Goal: Task Accomplishment & Management: Use online tool/utility

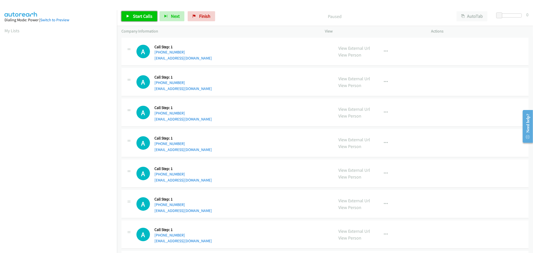
click at [144, 12] on link "Start Calls" at bounding box center [140, 16] width 36 height 10
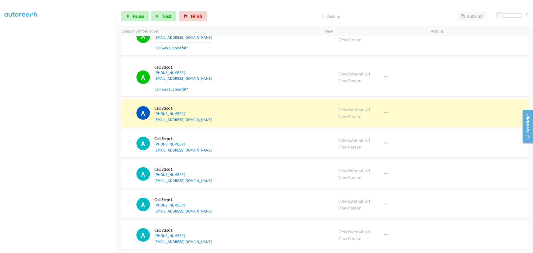
scroll to position [278, 0]
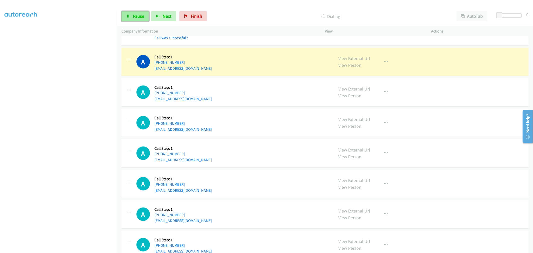
click at [135, 16] on span "Pause" at bounding box center [138, 16] width 11 height 6
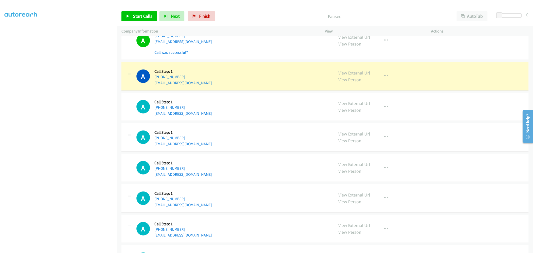
scroll to position [250, 0]
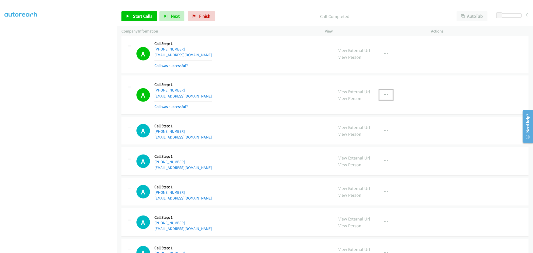
click at [386, 93] on button "button" at bounding box center [387, 95] width 14 height 10
click at [359, 137] on link "Add to do not call list" at bounding box center [359, 138] width 67 height 10
click at [150, 17] on span "Start Calls" at bounding box center [143, 16] width 20 height 6
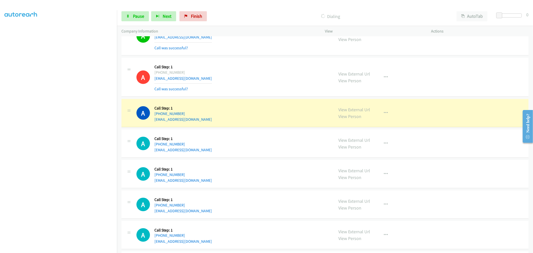
scroll to position [278, 0]
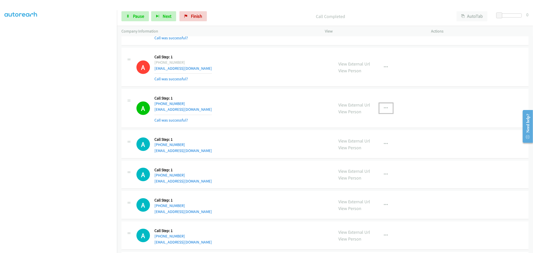
click at [387, 108] on button "button" at bounding box center [387, 108] width 14 height 10
click at [350, 155] on div "View External Url Email Schedule/Manage Callback Skip Call Add to do not call l…" at bounding box center [359, 136] width 67 height 41
click at [384, 108] on icon "button" at bounding box center [386, 108] width 4 height 4
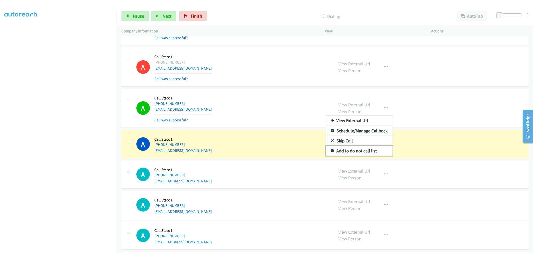
click at [353, 151] on link "Add to do not call list" at bounding box center [359, 151] width 67 height 10
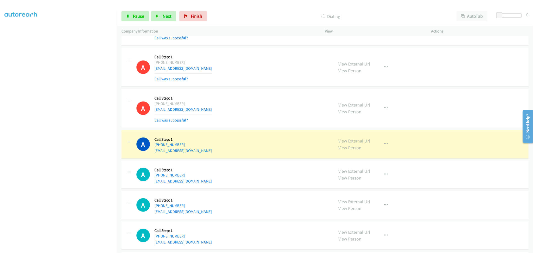
click at [261, 88] on td "A Callback Scheduled Call Step: 1 America/New_York [PHONE_NUMBER] [EMAIL_ADDRES…" at bounding box center [325, 67] width 416 height 41
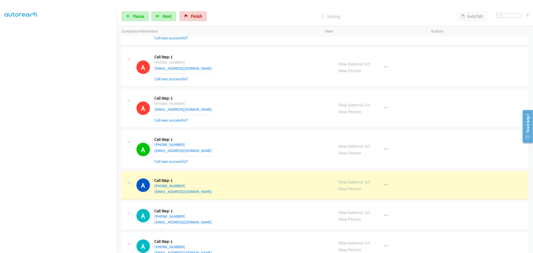
click at [260, 114] on div "A Callback Scheduled Call Step: 1 America/New_York [PHONE_NUMBER] [EMAIL_ADDRES…" at bounding box center [233, 109] width 193 height 30
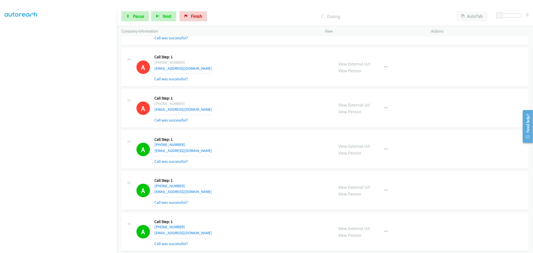
click at [267, 88] on td "A Callback Scheduled Call Step: 1 America/New_York [PHONE_NUMBER] [EMAIL_ADDRES…" at bounding box center [325, 108] width 416 height 41
click at [136, 21] on link "Pause" at bounding box center [136, 16] width 28 height 10
click at [254, 89] on td "A Callback Scheduled Call Step: 1 America/New_York [PHONE_NUMBER] [EMAIL_ADDRES…" at bounding box center [325, 108] width 416 height 41
click at [135, 21] on link "Start Calls" at bounding box center [140, 16] width 36 height 10
click at [266, 88] on td "A Callback Scheduled Call Step: 1 America/New_York [PHONE_NUMBER] [EMAIL_ADDRES…" at bounding box center [325, 108] width 416 height 41
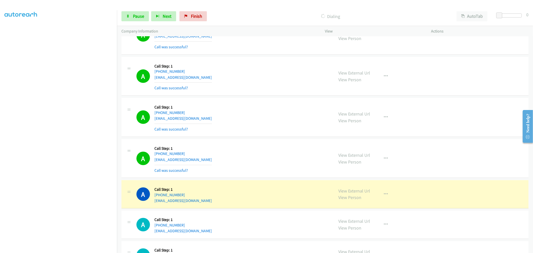
scroll to position [691, 0]
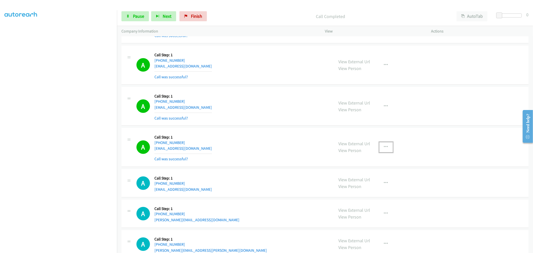
click at [384, 148] on icon "button" at bounding box center [386, 147] width 4 height 4
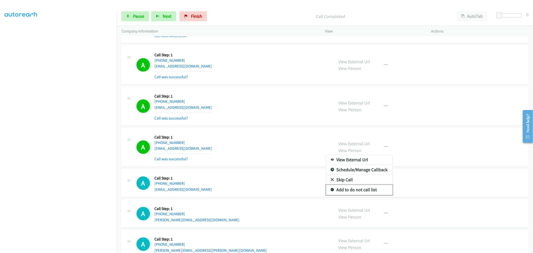
click at [361, 191] on link "Add to do not call list" at bounding box center [359, 190] width 67 height 10
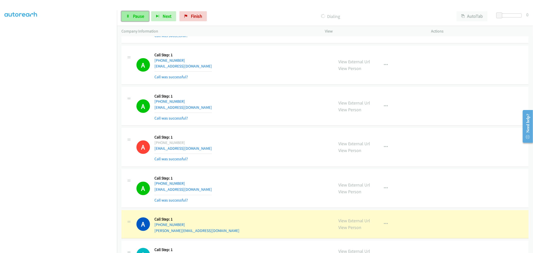
click at [133, 18] on span "Pause" at bounding box center [138, 16] width 11 height 6
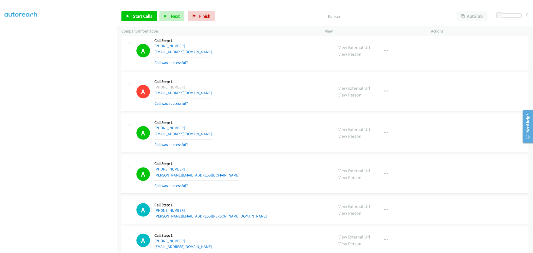
scroll to position [775, 0]
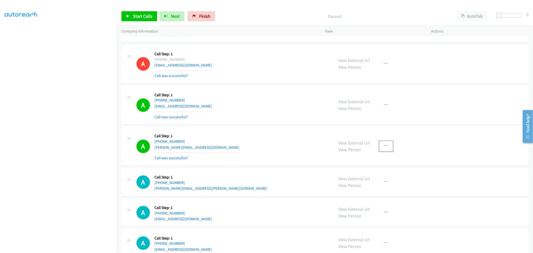
click at [380, 146] on button "button" at bounding box center [387, 146] width 14 height 10
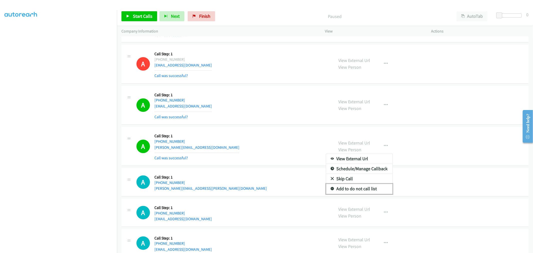
click at [358, 188] on link "Add to do not call list" at bounding box center [359, 189] width 67 height 10
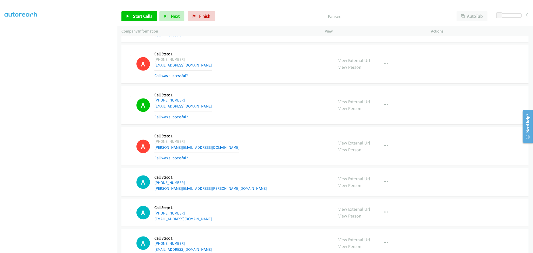
click at [146, 8] on div "Start Calls Pause Next Finish Paused AutoTab AutoTab 0" at bounding box center [325, 16] width 416 height 19
click at [146, 17] on span "Start Calls" at bounding box center [143, 16] width 20 height 6
click at [53, 248] on section at bounding box center [59, 134] width 108 height 239
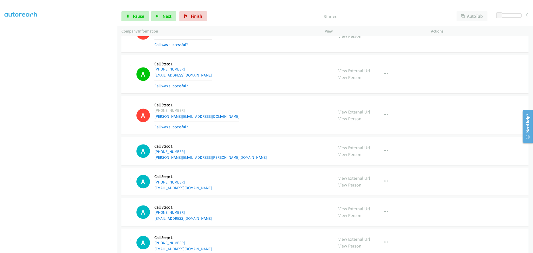
scroll to position [858, 0]
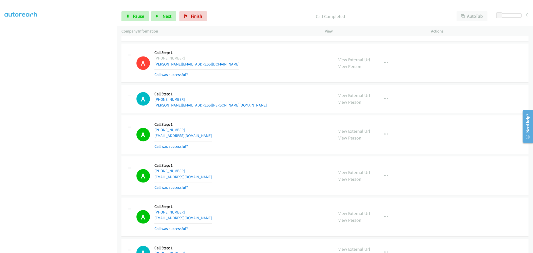
click at [277, 116] on div "A Callback Scheduled Call Step: 1 [GEOGRAPHIC_DATA]/[GEOGRAPHIC_DATA] [PHONE_NU…" at bounding box center [325, 134] width 407 height 39
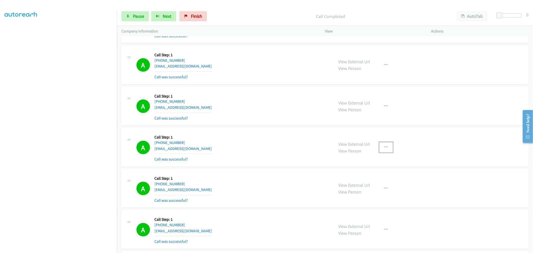
click at [390, 148] on button "button" at bounding box center [387, 147] width 14 height 10
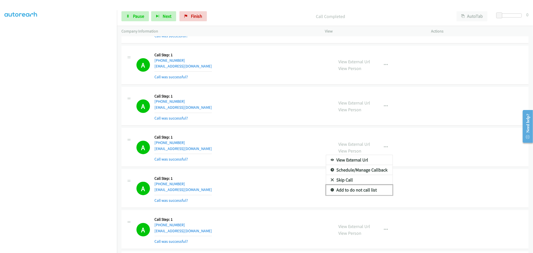
click at [344, 191] on link "Add to do not call list" at bounding box center [359, 190] width 67 height 10
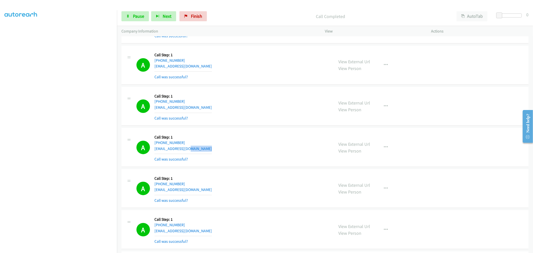
drag, startPoint x: 281, startPoint y: 152, endPoint x: 274, endPoint y: 150, distance: 7.5
click at [274, 150] on div "A Callback Scheduled Call Step: 1 America/New_York [PHONE_NUMBER] [EMAIL_ADDRES…" at bounding box center [233, 148] width 193 height 30
click at [261, 115] on div "A Callback Scheduled Call Step: 1 America/New_York [PHONE_NUMBER] [EMAIL_ADDRES…" at bounding box center [233, 107] width 193 height 30
click at [133, 19] on link "Pause" at bounding box center [136, 16] width 28 height 10
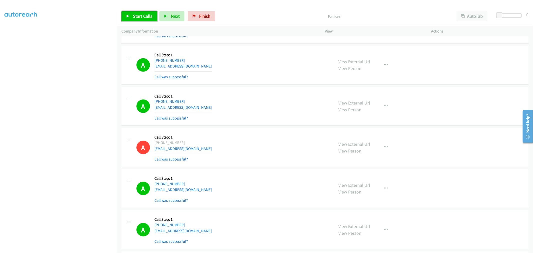
click at [139, 19] on link "Start Calls" at bounding box center [140, 16] width 36 height 10
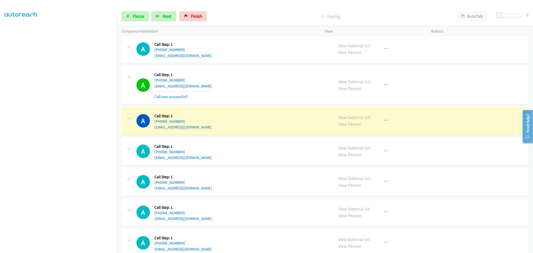
scroll to position [1042, 0]
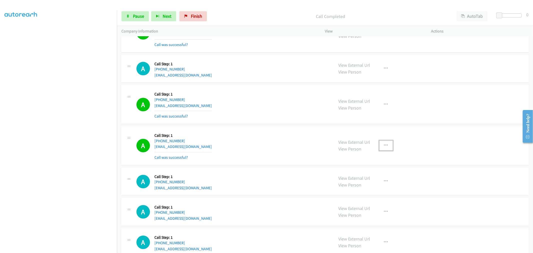
click at [384, 146] on icon "button" at bounding box center [386, 146] width 4 height 4
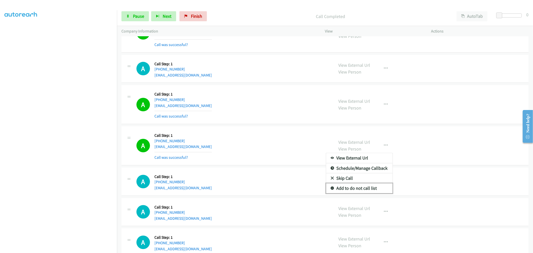
click at [355, 188] on link "Add to do not call list" at bounding box center [359, 188] width 67 height 10
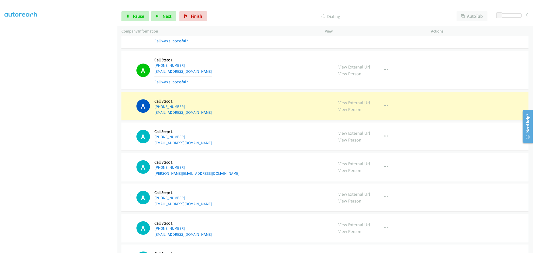
scroll to position [1292, 0]
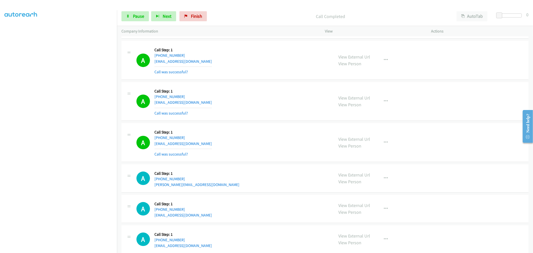
click at [142, 21] on div "Start Calls Pause Next Finish Call Completed AutoTab AutoTab 0" at bounding box center [325, 16] width 416 height 19
click at [142, 21] on link "Pause" at bounding box center [136, 16] width 28 height 10
click at [138, 18] on span "Start Calls" at bounding box center [143, 16] width 20 height 6
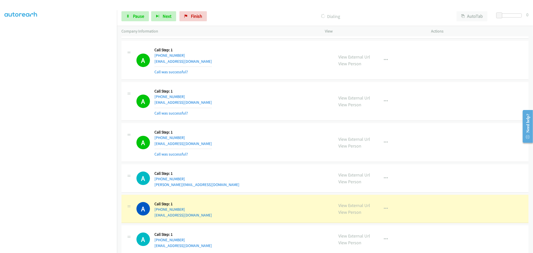
click at [248, 113] on div "A Callback Scheduled Call Step: 1 America/New_York [PHONE_NUMBER] [EMAIL_ADDRES…" at bounding box center [233, 102] width 193 height 30
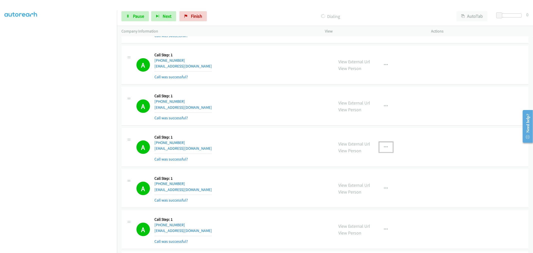
click at [386, 148] on button "button" at bounding box center [387, 147] width 14 height 10
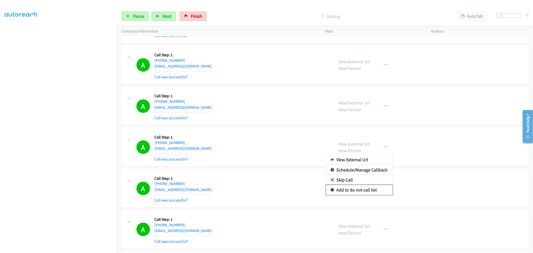
click at [354, 191] on link "Add to do not call list" at bounding box center [359, 190] width 67 height 10
click at [238, 156] on div "A Callback Scheduled Call Step: 1 America/New_York [PHONE_NUMBER] [EMAIL_ADDRES…" at bounding box center [233, 148] width 193 height 30
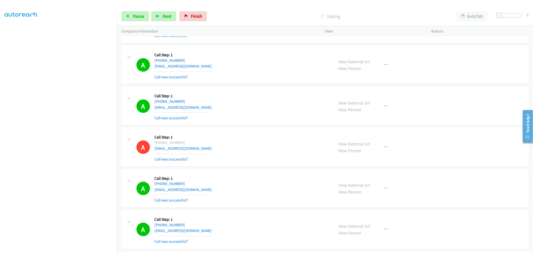
click at [265, 129] on div "A Callback Scheduled Call Step: 1 America/New_York [PHONE_NUMBER] [EMAIL_ADDRES…" at bounding box center [325, 147] width 407 height 39
click at [249, 133] on div "A Callback Scheduled Call Step: 1 America/New_York [PHONE_NUMBER] [EMAIL_ADDRES…" at bounding box center [233, 148] width 193 height 30
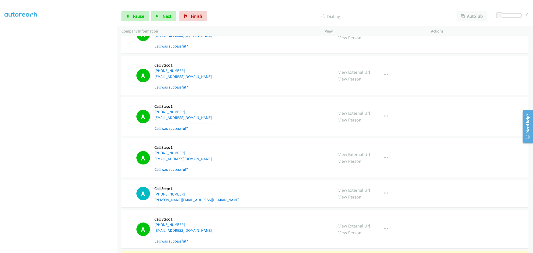
scroll to position [1444, 0]
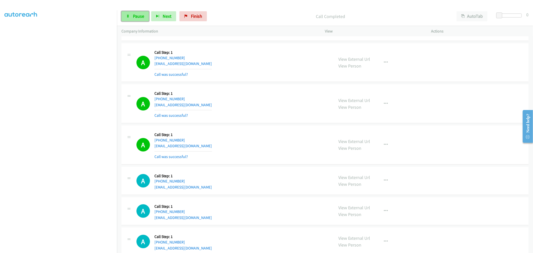
click at [134, 14] on span "Pause" at bounding box center [138, 16] width 11 height 6
click at [277, 123] on div "A Callback Scheduled Call Step: 1 America/New_York [PHONE_NUMBER] [EMAIL_ADDRES…" at bounding box center [325, 103] width 407 height 39
drag, startPoint x: 394, startPoint y: 65, endPoint x: 391, endPoint y: 64, distance: 2.9
click at [394, 65] on div "View External Url View Person View External Url Email Schedule/Manage Callback …" at bounding box center [389, 63] width 111 height 30
click at [390, 64] on div "View External Url View Person View External Url Email Schedule/Manage Callback …" at bounding box center [389, 63] width 111 height 30
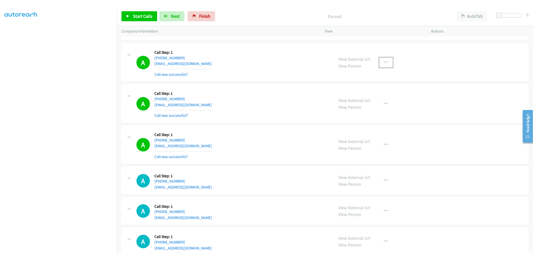
click at [386, 63] on button "button" at bounding box center [387, 63] width 14 height 10
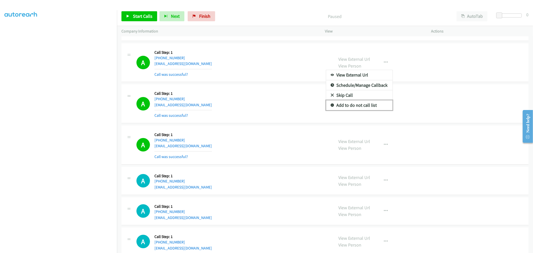
click at [353, 108] on link "Add to do not call list" at bounding box center [359, 105] width 67 height 10
click at [251, 49] on div "A Callback Scheduled Call Step: 1 America/New_York [PHONE_NUMBER] [EMAIL_ADDRES…" at bounding box center [233, 63] width 193 height 30
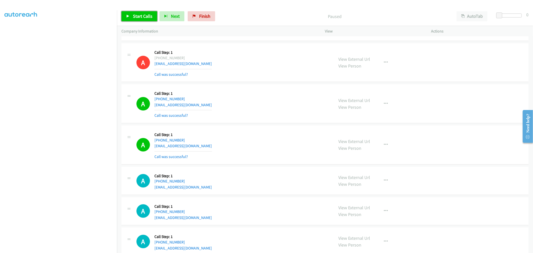
click at [136, 21] on link "Start Calls" at bounding box center [140, 16] width 36 height 10
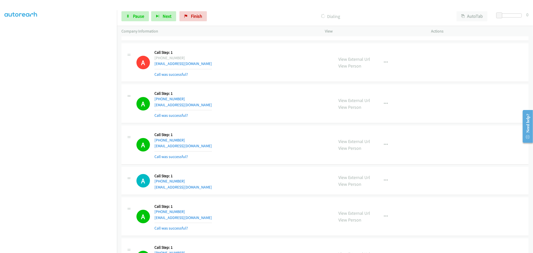
click at [262, 112] on div "A Callback Scheduled Call Step: 1 America/New_York [PHONE_NUMBER] [EMAIL_ADDRES…" at bounding box center [233, 104] width 193 height 30
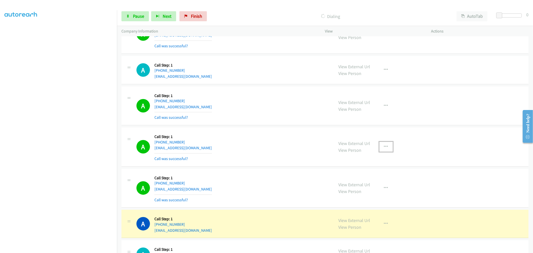
drag, startPoint x: 382, startPoint y: 146, endPoint x: 376, endPoint y: 170, distance: 24.6
click at [384, 145] on icon "button" at bounding box center [386, 147] width 4 height 4
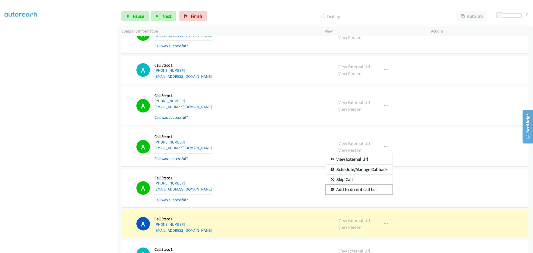
click at [363, 194] on link "Add to do not call list" at bounding box center [359, 190] width 67 height 10
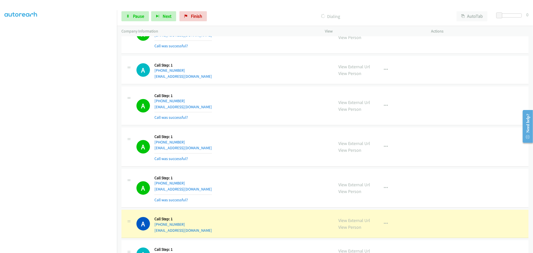
click at [279, 125] on div "A Callback Scheduled Call Step: 1 [GEOGRAPHIC_DATA]/[GEOGRAPHIC_DATA] [PHONE_NU…" at bounding box center [325, 106] width 407 height 39
drag, startPoint x: 343, startPoint y: 139, endPoint x: 343, endPoint y: 142, distance: 2.8
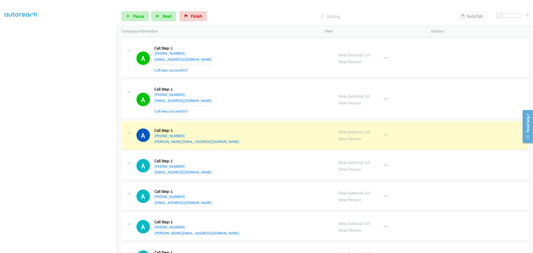
scroll to position [1777, 0]
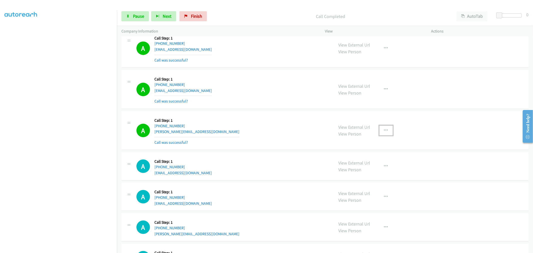
drag, startPoint x: 380, startPoint y: 130, endPoint x: 379, endPoint y: 140, distance: 10.9
click at [380, 130] on button "button" at bounding box center [387, 131] width 14 height 10
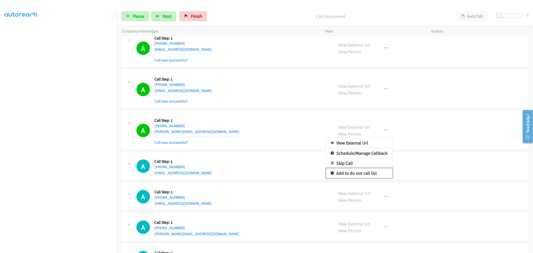
click at [368, 174] on link "Add to do not call list" at bounding box center [359, 173] width 67 height 10
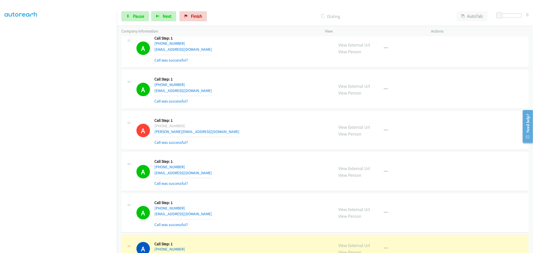
click at [287, 146] on div "A Callback Scheduled Call Step: 1 America/New_York [PHONE_NUMBER] [PERSON_NAME]…" at bounding box center [233, 131] width 193 height 30
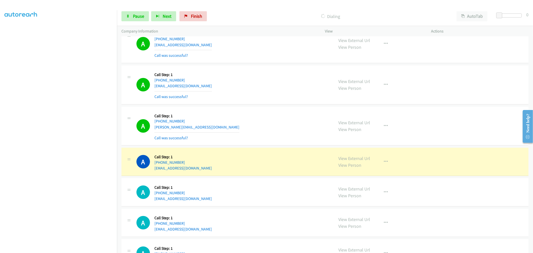
scroll to position [1903, 0]
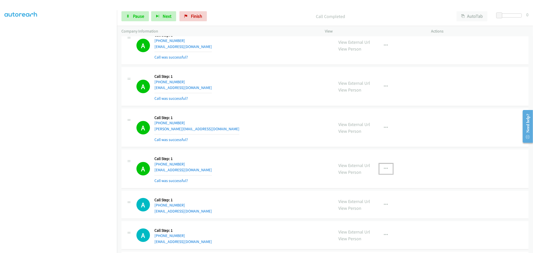
click at [386, 170] on icon "button" at bounding box center [386, 169] width 4 height 4
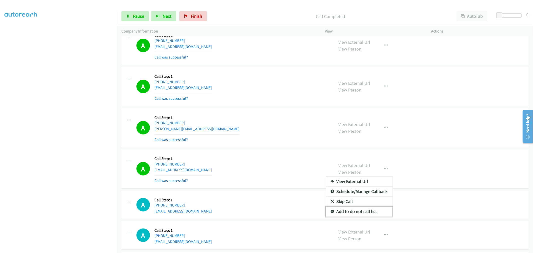
click at [363, 212] on link "Add to do not call list" at bounding box center [359, 212] width 67 height 10
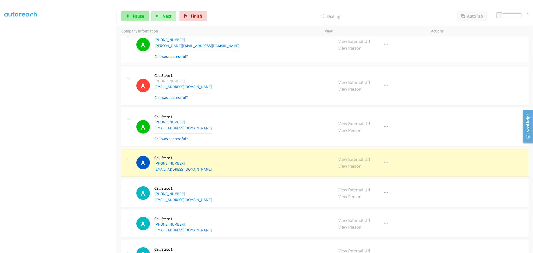
scroll to position [1986, 0]
click at [139, 14] on span "Pause" at bounding box center [138, 16] width 11 height 6
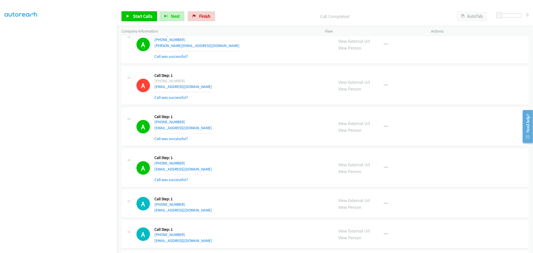
drag, startPoint x: 351, startPoint y: 84, endPoint x: 344, endPoint y: 77, distance: 10.3
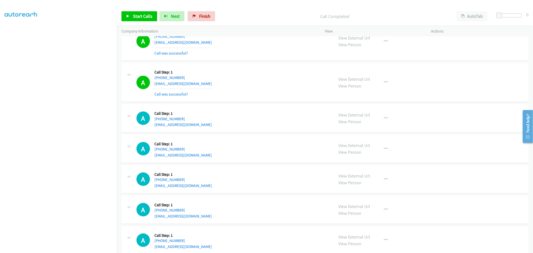
scroll to position [2042, 0]
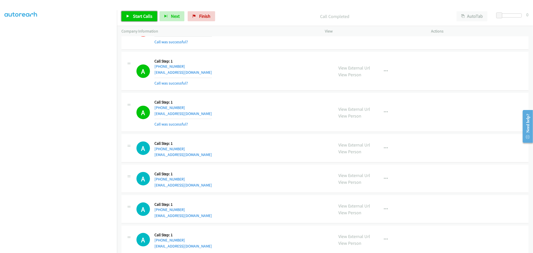
click at [132, 12] on link "Start Calls" at bounding box center [140, 16] width 36 height 10
click at [258, 92] on td "A Callback Scheduled Call Step: 1 America/New_York [PHONE_NUMBER] [EMAIL_ADDRES…" at bounding box center [325, 71] width 416 height 41
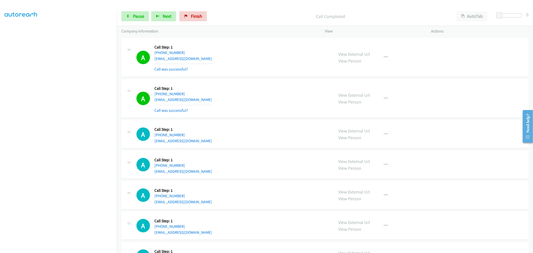
scroll to position [2097, 0]
click at [387, 98] on button "button" at bounding box center [387, 98] width 14 height 10
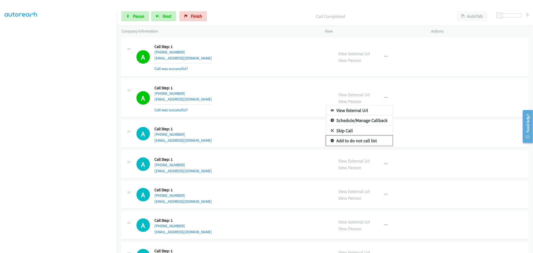
click at [353, 141] on link "Add to do not call list" at bounding box center [359, 141] width 67 height 10
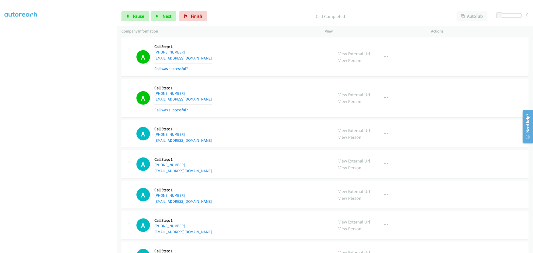
click at [242, 82] on div "A Callback Scheduled Call Step: 1 America/New_York [PHONE_NUMBER] [EMAIL_ADDRES…" at bounding box center [325, 98] width 407 height 39
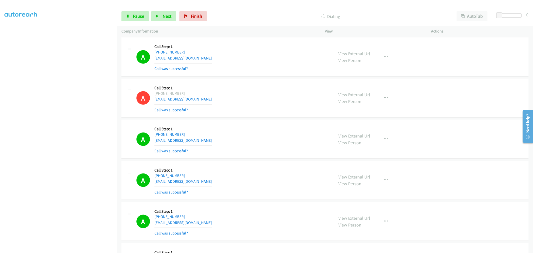
click at [263, 120] on td "A Callback Scheduled Call Step: 1 America/New_York [PHONE_NUMBER] [EMAIL_ADDRES…" at bounding box center [325, 139] width 416 height 41
click at [267, 79] on td "A Callback Scheduled Call Step: 1 America/New_York [PHONE_NUMBER] [EMAIL_ADDRES…" at bounding box center [325, 98] width 416 height 41
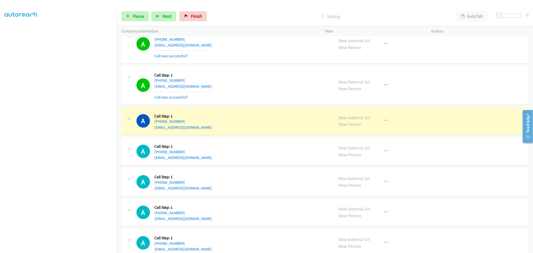
scroll to position [2320, 0]
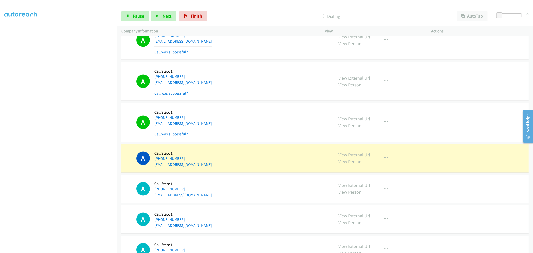
click at [276, 101] on div "A Callback Scheduled Call Step: 1 America/New_York [PHONE_NUMBER] [EMAIL_ADDRES…" at bounding box center [325, 81] width 407 height 39
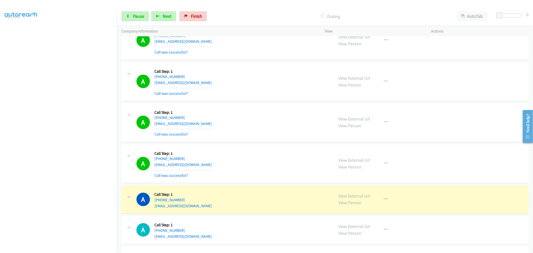
scroll to position [28, 0]
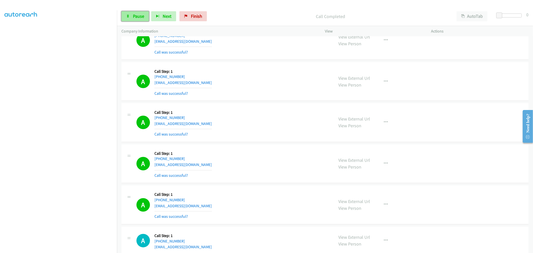
click at [135, 15] on span "Pause" at bounding box center [138, 16] width 11 height 6
click at [143, 18] on span "Start Calls" at bounding box center [143, 16] width 20 height 6
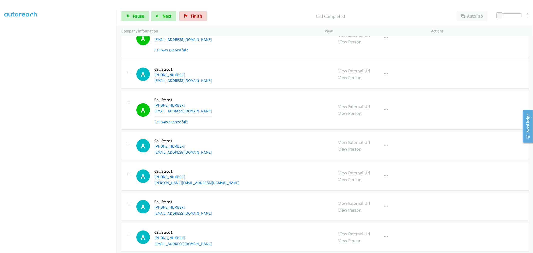
scroll to position [2487, 0]
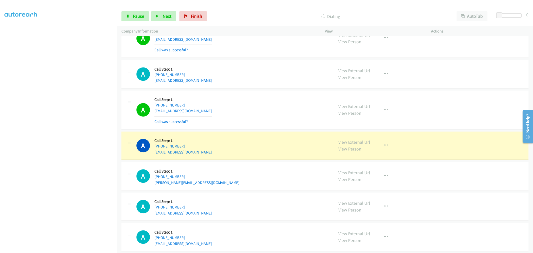
click at [227, 122] on div "A Callback Scheduled Call Step: 1 [GEOGRAPHIC_DATA]/[GEOGRAPHIC_DATA] [PHONE_NU…" at bounding box center [233, 110] width 193 height 30
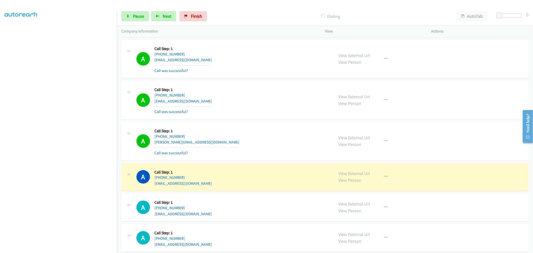
scroll to position [2542, 0]
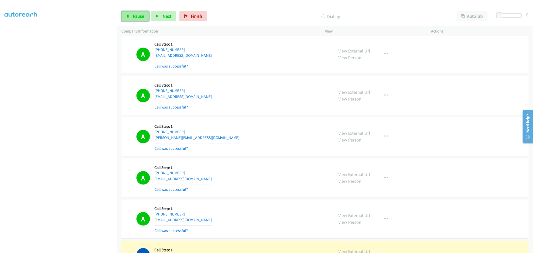
click at [130, 18] on link "Pause" at bounding box center [136, 16] width 28 height 10
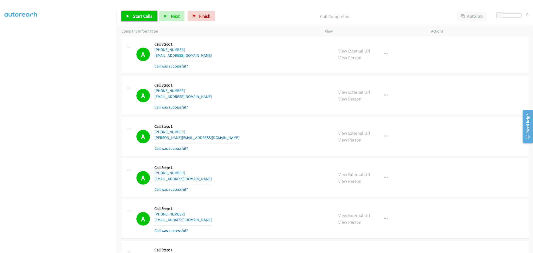
click at [153, 19] on link "Start Calls" at bounding box center [140, 16] width 36 height 10
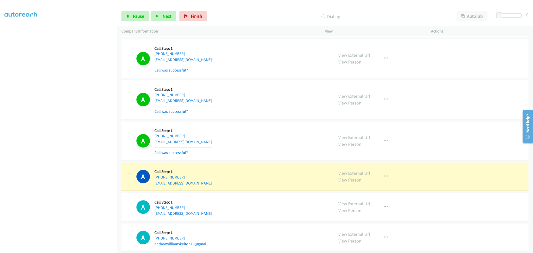
scroll to position [2669, 0]
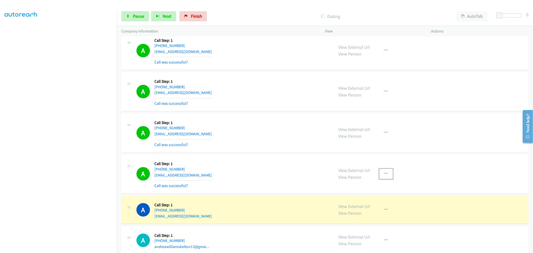
drag, startPoint x: 380, startPoint y: 176, endPoint x: 363, endPoint y: 220, distance: 47.1
click at [380, 176] on button "button" at bounding box center [387, 174] width 14 height 10
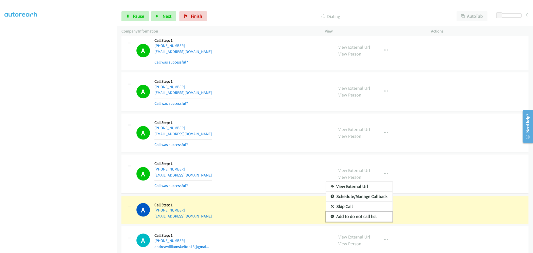
click at [358, 222] on link "Add to do not call list" at bounding box center [359, 217] width 67 height 10
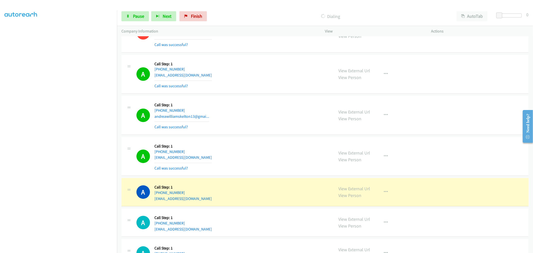
scroll to position [2808, 0]
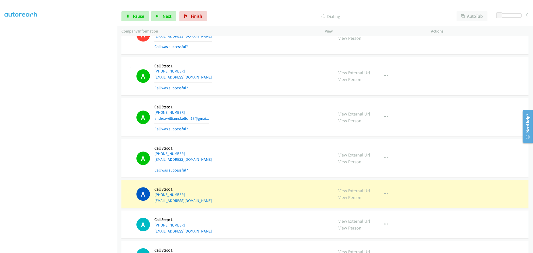
click at [270, 104] on div "A Callback Scheduled Call Step: 1 America/New_York [PHONE_NUMBER] andreawilliam…" at bounding box center [233, 117] width 193 height 30
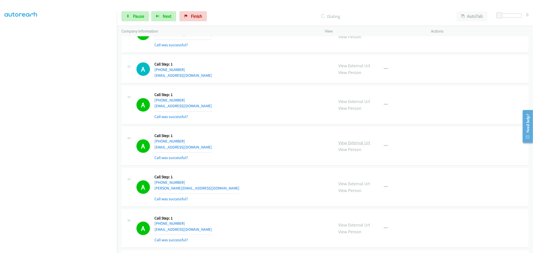
drag, startPoint x: 353, startPoint y: 146, endPoint x: 243, endPoint y: 30, distance: 159.7
click at [141, 14] on span "Pause" at bounding box center [138, 16] width 11 height 6
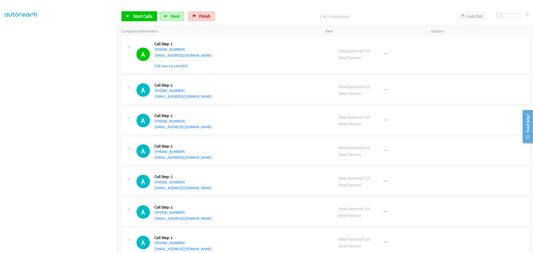
scroll to position [2914, 0]
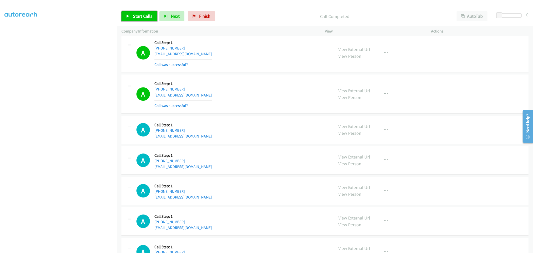
click at [144, 13] on link "Start Calls" at bounding box center [140, 16] width 36 height 10
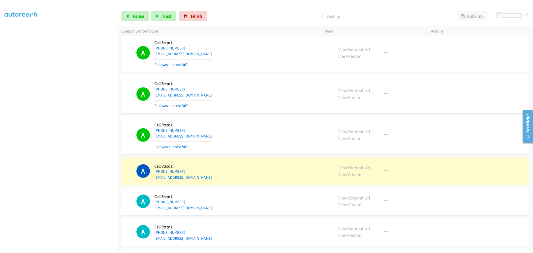
click at [271, 73] on div "A Callback Scheduled Call Step: 1 [GEOGRAPHIC_DATA]/[GEOGRAPHIC_DATA] [PHONE_NU…" at bounding box center [325, 53] width 407 height 39
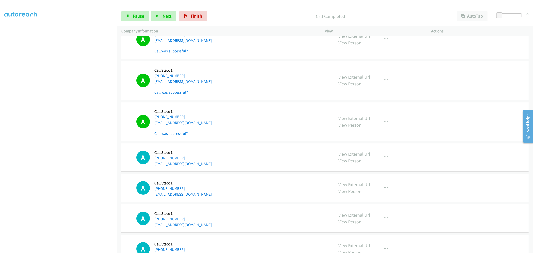
scroll to position [2942, 0]
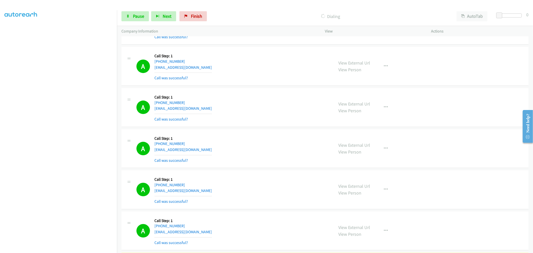
click at [274, 130] on td "A Callback Scheduled Call Step: 1 America/New_York [PHONE_NUMBER] [EMAIL_ADDRES…" at bounding box center [325, 148] width 416 height 41
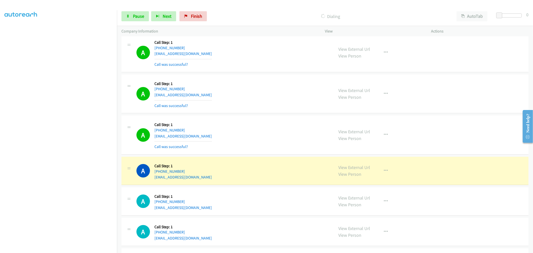
scroll to position [3069, 0]
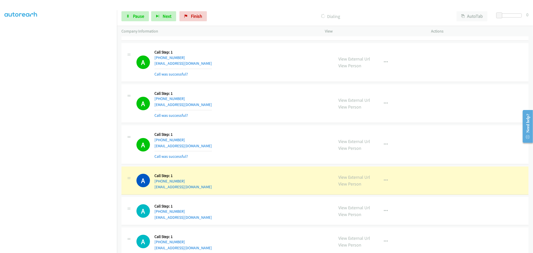
drag, startPoint x: 268, startPoint y: 124, endPoint x: 109, endPoint y: 201, distance: 176.4
click at [246, 119] on div "A Callback Scheduled Call Step: 1 [GEOGRAPHIC_DATA]/[GEOGRAPHIC_DATA] [PHONE_NU…" at bounding box center [233, 104] width 193 height 30
click at [258, 119] on div "A Callback Scheduled Call Step: 1 [GEOGRAPHIC_DATA]/[GEOGRAPHIC_DATA] [PHONE_NU…" at bounding box center [233, 104] width 193 height 30
click at [261, 97] on div "A Callback Scheduled Call Step: 1 [GEOGRAPHIC_DATA]/[GEOGRAPHIC_DATA] [PHONE_NU…" at bounding box center [233, 104] width 193 height 30
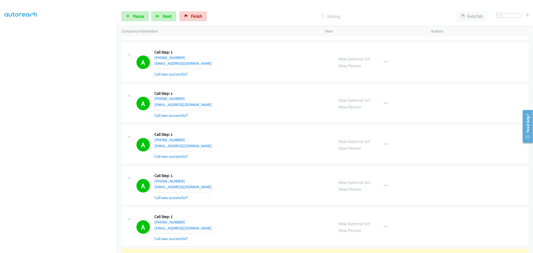
click at [268, 123] on div "A Callback Scheduled Call Step: 1 [GEOGRAPHIC_DATA]/[GEOGRAPHIC_DATA] [PHONE_NU…" at bounding box center [325, 103] width 407 height 39
click at [270, 86] on div "A Callback Scheduled Call Step: 1 [GEOGRAPHIC_DATA]/[GEOGRAPHIC_DATA] [PHONE_NU…" at bounding box center [325, 103] width 407 height 39
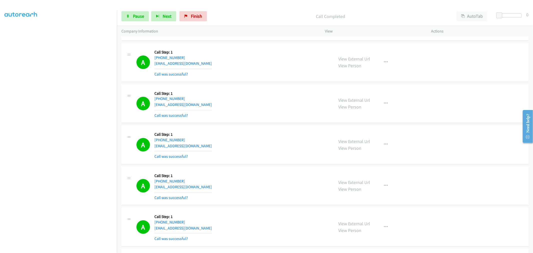
click at [268, 83] on td "A Callback Scheduled Call Step: 1 America/New_York [PHONE_NUMBER] [EMAIL_ADDRES…" at bounding box center [325, 62] width 416 height 41
click at [272, 83] on td "A Callback Scheduled Call Step: 1 America/New_York [PHONE_NUMBER] [EMAIL_ADDRES…" at bounding box center [325, 62] width 416 height 41
click at [265, 85] on td "A Callback Scheduled Call Step: 1 [GEOGRAPHIC_DATA]/[GEOGRAPHIC_DATA] [PHONE_NU…" at bounding box center [325, 103] width 416 height 41
click at [139, 18] on span "Pause" at bounding box center [138, 16] width 11 height 6
click at [261, 124] on td "A Callback Scheduled Call Step: 1 [GEOGRAPHIC_DATA]/[GEOGRAPHIC_DATA] [PHONE_NU…" at bounding box center [325, 103] width 416 height 41
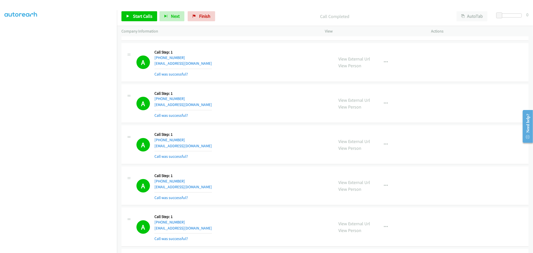
click at [257, 86] on div "A Callback Scheduled Call Step: 1 [GEOGRAPHIC_DATA]/[GEOGRAPHIC_DATA] [PHONE_NU…" at bounding box center [325, 103] width 407 height 39
click at [258, 85] on td "A Callback Scheduled Call Step: 1 [GEOGRAPHIC_DATA]/[GEOGRAPHIC_DATA] [PHONE_NU…" at bounding box center [325, 103] width 416 height 41
click at [262, 82] on div "A Callback Scheduled Call Step: 1 America/New_York [PHONE_NUMBER] [EMAIL_ADDRES…" at bounding box center [325, 62] width 407 height 39
click at [264, 82] on div "A Callback Scheduled Call Step: 1 America/New_York [PHONE_NUMBER] [EMAIL_ADDRES…" at bounding box center [325, 62] width 407 height 39
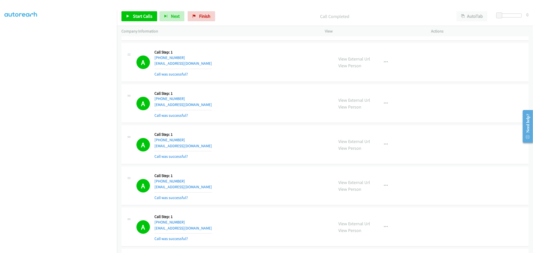
click at [260, 83] on td "A Callback Scheduled Call Step: 1 America/New_York [PHONE_NUMBER] [EMAIL_ADDRES…" at bounding box center [325, 62] width 416 height 41
click at [270, 86] on td "A Callback Scheduled Call Step: 1 [GEOGRAPHIC_DATA]/[GEOGRAPHIC_DATA] [PHONE_NU…" at bounding box center [325, 103] width 416 height 41
click at [270, 83] on td "A Callback Scheduled Call Step: 1 America/New_York [PHONE_NUMBER] [EMAIL_ADDRES…" at bounding box center [325, 62] width 416 height 41
click at [266, 123] on div "A Callback Scheduled Call Step: 1 [GEOGRAPHIC_DATA]/[GEOGRAPHIC_DATA] [PHONE_NU…" at bounding box center [325, 103] width 407 height 39
drag, startPoint x: 141, startPoint y: 19, endPoint x: 142, endPoint y: 37, distance: 17.3
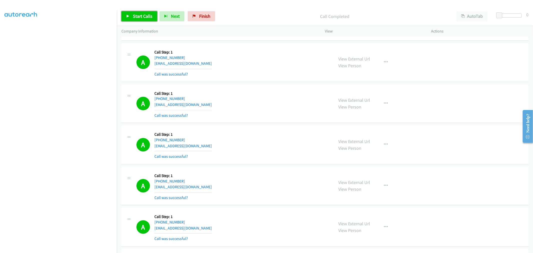
click at [141, 19] on link "Start Calls" at bounding box center [140, 16] width 36 height 10
click at [135, 17] on span "Pause" at bounding box center [138, 16] width 11 height 6
click at [139, 14] on span "Start Calls" at bounding box center [143, 16] width 20 height 6
click at [262, 124] on td "A Callback Scheduled Call Step: 1 [GEOGRAPHIC_DATA]/[GEOGRAPHIC_DATA] [PHONE_NU…" at bounding box center [325, 103] width 416 height 41
click at [260, 85] on td "A Callback Scheduled Call Step: 1 [GEOGRAPHIC_DATA]/[GEOGRAPHIC_DATA] [PHONE_NU…" at bounding box center [325, 103] width 416 height 41
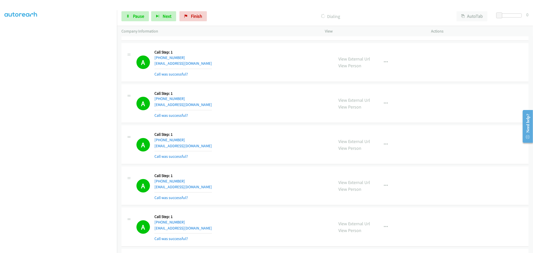
click at [268, 124] on td "A Callback Scheduled Call Step: 1 [GEOGRAPHIC_DATA]/[GEOGRAPHIC_DATA] [PHONE_NU…" at bounding box center [325, 103] width 416 height 41
click at [269, 82] on div "A Callback Scheduled Call Step: 1 America/New_York [PHONE_NUMBER] [EMAIL_ADDRES…" at bounding box center [325, 62] width 407 height 39
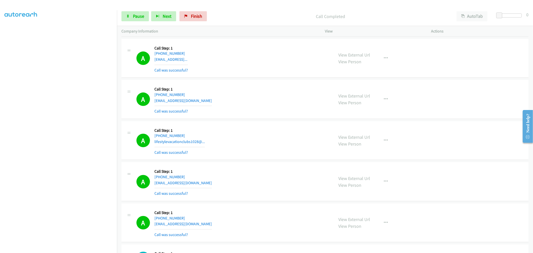
scroll to position [3458, 0]
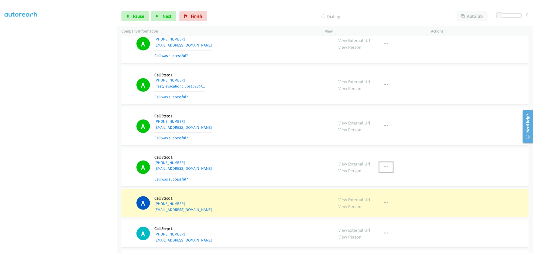
click at [384, 169] on icon "button" at bounding box center [386, 167] width 4 height 4
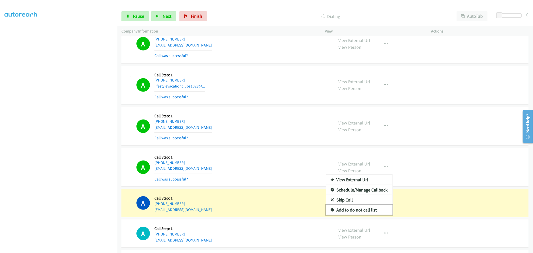
click at [362, 210] on link "Add to do not call list" at bounding box center [359, 210] width 67 height 10
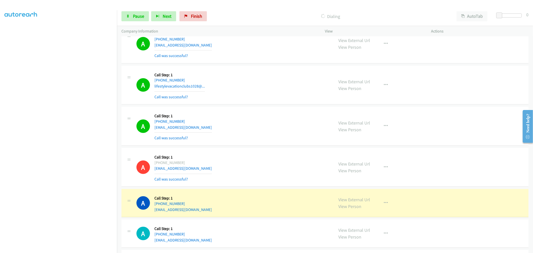
click at [259, 108] on td "A Callback Scheduled Call Step: 1 [GEOGRAPHIC_DATA]/[GEOGRAPHIC_DATA] [PHONE_NU…" at bounding box center [325, 126] width 416 height 41
click at [252, 119] on div "A Callback Scheduled Call Step: 1 [GEOGRAPHIC_DATA]/[GEOGRAPHIC_DATA] [PHONE_NU…" at bounding box center [233, 126] width 193 height 30
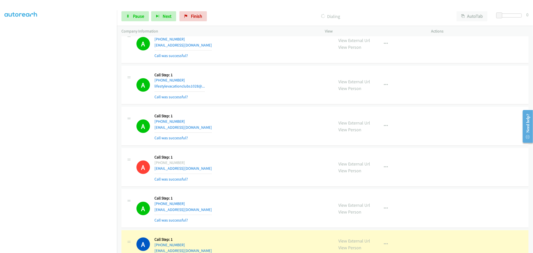
click at [234, 146] on div "A Callback Scheduled Call Step: 1 [GEOGRAPHIC_DATA]/[GEOGRAPHIC_DATA] [PHONE_NU…" at bounding box center [325, 126] width 407 height 39
click at [263, 108] on td "A Callback Scheduled Call Step: 1 [GEOGRAPHIC_DATA]/[GEOGRAPHIC_DATA] [PHONE_NU…" at bounding box center [325, 126] width 416 height 41
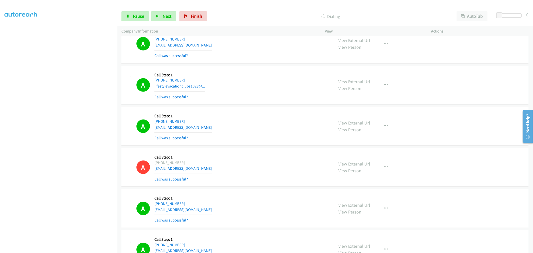
click at [262, 67] on td "A Callback Scheduled Call Step: 1 America/New_York [PHONE_NUMBER] lifestylevaca…" at bounding box center [325, 85] width 416 height 41
click at [236, 113] on div "A Callback Scheduled Call Step: 1 [GEOGRAPHIC_DATA]/[GEOGRAPHIC_DATA] [PHONE_NU…" at bounding box center [233, 126] width 193 height 30
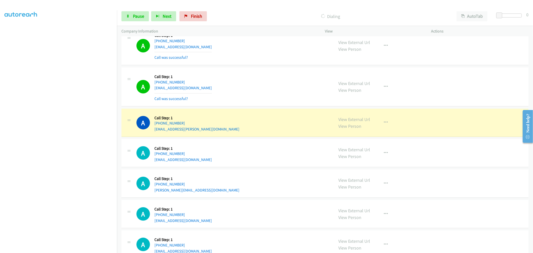
scroll to position [3611, 0]
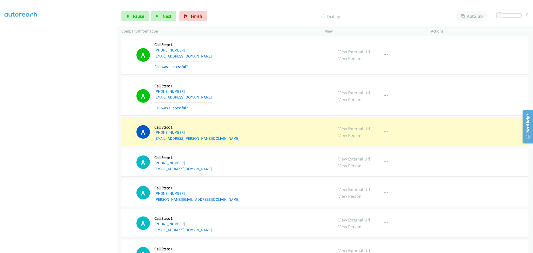
click at [245, 111] on div "A Callback Scheduled Call Step: 1 America/Los_Angeles [PHONE_NUMBER] [EMAIL_ADD…" at bounding box center [233, 96] width 193 height 30
click at [256, 121] on div "A Callback Scheduled Call Step: 1 America/[GEOGRAPHIC_DATA] [PHONE_NUMBER] [EMA…" at bounding box center [325, 132] width 407 height 28
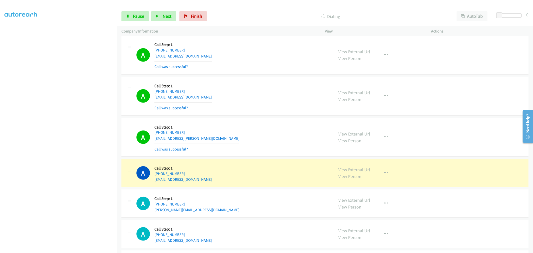
click at [262, 78] on td "A Callback Scheduled Call Step: 1 America/Los_Angeles [PHONE_NUMBER] [EMAIL_ADD…" at bounding box center [325, 96] width 416 height 41
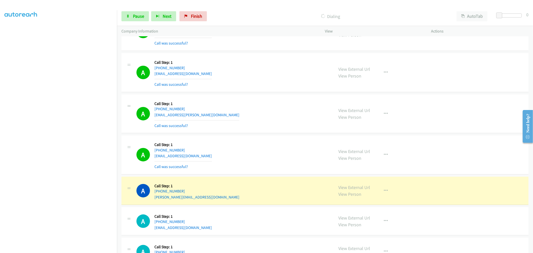
scroll to position [3667, 0]
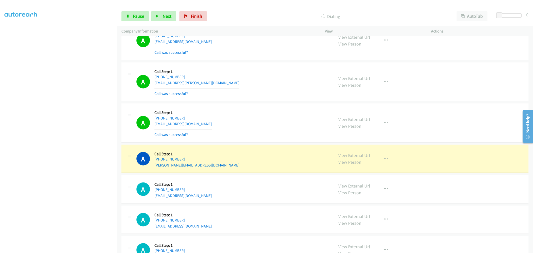
click at [260, 64] on td "A Callback Scheduled Call Step: 1 America/[GEOGRAPHIC_DATA] [PHONE_NUMBER] [EMA…" at bounding box center [325, 81] width 416 height 41
click at [263, 64] on td "A Callback Scheduled Call Step: 1 America/[GEOGRAPHIC_DATA] [PHONE_NUMBER] [EMA…" at bounding box center [325, 81] width 416 height 41
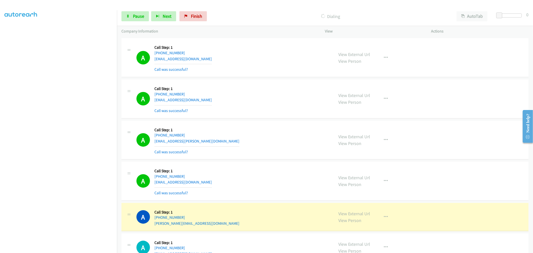
scroll to position [3639, 0]
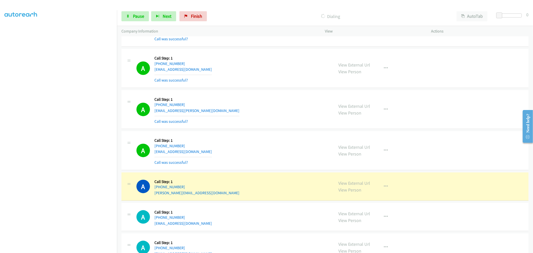
click at [263, 92] on td "A Callback Scheduled Call Step: 1 America/[GEOGRAPHIC_DATA] [PHONE_NUMBER] [EMA…" at bounding box center [325, 109] width 416 height 41
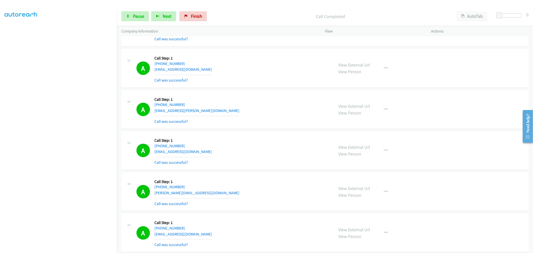
click at [263, 89] on td "A Callback Scheduled Call Step: 1 America/Los_Angeles [PHONE_NUMBER] [EMAIL_ADD…" at bounding box center [325, 68] width 416 height 41
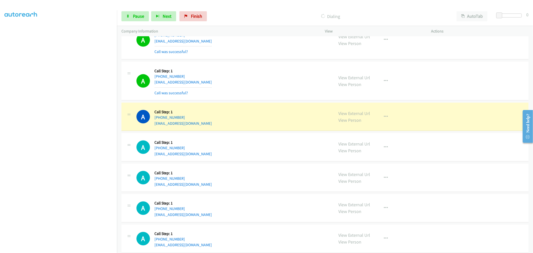
scroll to position [3834, 0]
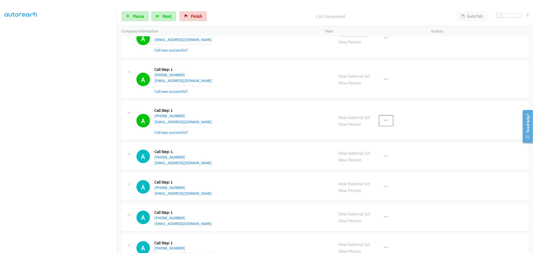
drag, startPoint x: 382, startPoint y: 124, endPoint x: 366, endPoint y: 147, distance: 28.0
click at [384, 123] on icon "button" at bounding box center [386, 121] width 4 height 4
click at [253, 98] on div at bounding box center [266, 126] width 533 height 253
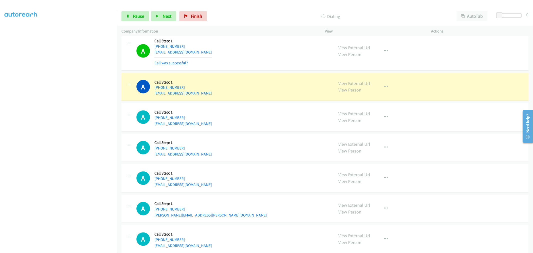
scroll to position [3945, 0]
click at [258, 57] on div "A Callback Scheduled Call Step: 1 America/Los_Angeles [PHONE_NUMBER] [EMAIL_ADD…" at bounding box center [233, 51] width 193 height 30
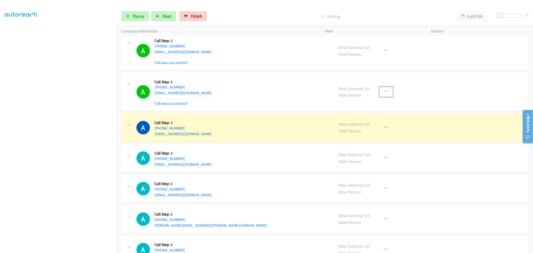
click at [383, 96] on button "button" at bounding box center [387, 92] width 14 height 10
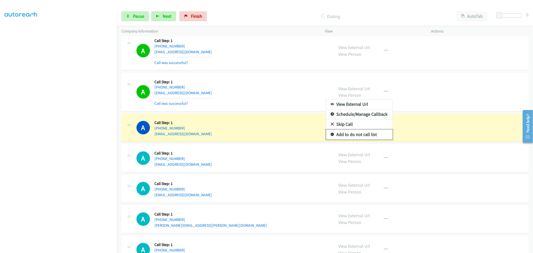
click at [345, 138] on link "Add to do not call list" at bounding box center [359, 135] width 67 height 10
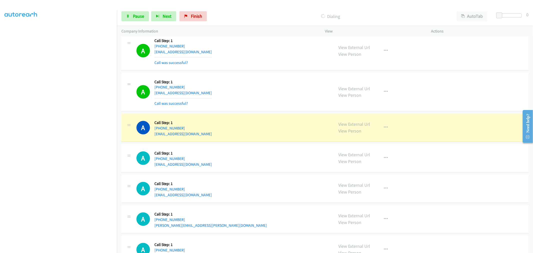
click at [238, 86] on div "A Callback Scheduled Call Step: 1 America/Los_Angeles [PHONE_NUMBER] [EMAIL_ADD…" at bounding box center [233, 92] width 193 height 30
click at [260, 75] on td "A Callback Scheduled Call Step: 1 America/Los_Angeles [PHONE_NUMBER] [EMAIL_ADD…" at bounding box center [325, 92] width 416 height 41
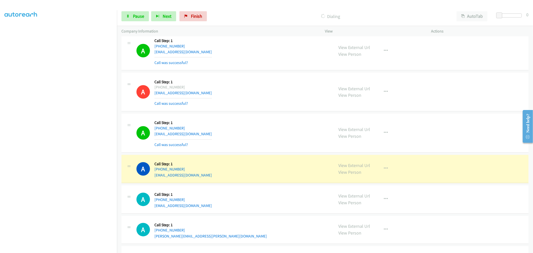
click at [263, 72] on td "A Callback Scheduled Call Step: 1 America/Los_Angeles [PHONE_NUMBER] [EMAIL_ADD…" at bounding box center [325, 50] width 416 height 41
click at [266, 72] on td "A Callback Scheduled Call Step: 1 America/Los_Angeles [PHONE_NUMBER] [EMAIL_ADD…" at bounding box center [325, 50] width 416 height 41
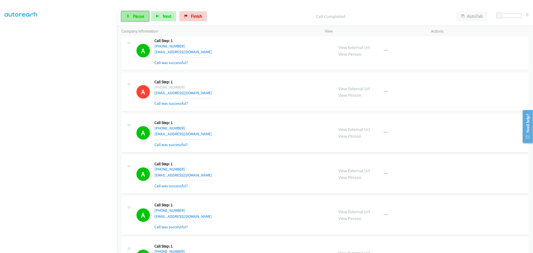
click at [143, 14] on span "Pause" at bounding box center [138, 16] width 11 height 6
click at [134, 16] on span "Start Calls" at bounding box center [143, 16] width 20 height 6
click at [261, 71] on div "A Callback Scheduled Call Step: 1 America/Los_Angeles [PHONE_NUMBER] [EMAIL_ADD…" at bounding box center [325, 51] width 407 height 39
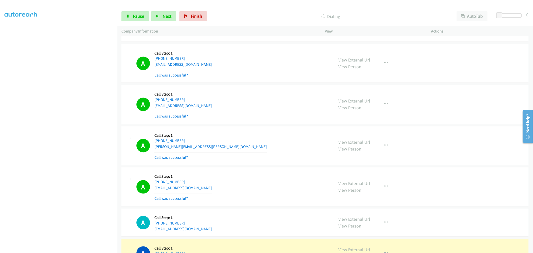
click at [231, 110] on div "A Callback Scheduled Call Step: 1 America/Los_Angeles [PHONE_NUMBER] [EMAIL_ADD…" at bounding box center [233, 105] width 193 height 30
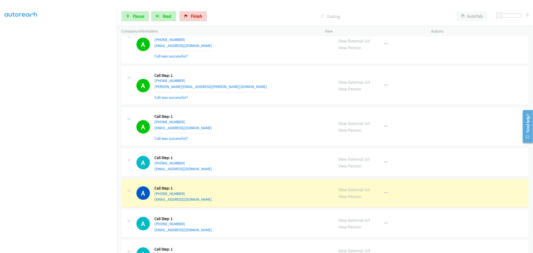
scroll to position [4167, 0]
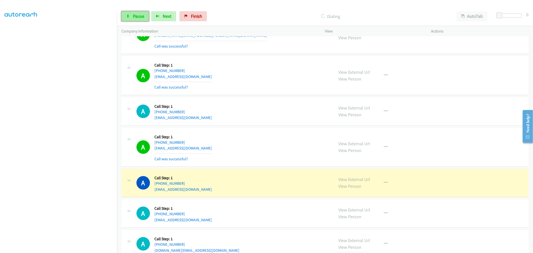
click at [134, 16] on span "Pause" at bounding box center [138, 16] width 11 height 6
click at [263, 95] on div "A Callback Scheduled Call Step: 1 America/Los_Angeles [PHONE_NUMBER] [EMAIL_ADD…" at bounding box center [325, 75] width 407 height 39
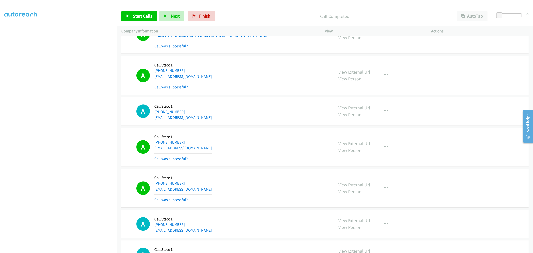
click at [229, 129] on td "A Callback Scheduled Call Step: 1 America/Los_Angeles [PHONE_NUMBER] [EMAIL_ADD…" at bounding box center [325, 147] width 416 height 41
click at [284, 117] on div "A Callback Scheduled Call Step: 1 America/Los_Angeles [PHONE_NUMBER] [EMAIL_ADD…" at bounding box center [233, 111] width 193 height 19
drag, startPoint x: 265, startPoint y: 99, endPoint x: 191, endPoint y: 133, distance: 81.1
click at [262, 100] on td "A Callback Scheduled Call Step: 1 America/Los_Angeles [PHONE_NUMBER] [EMAIL_ADD…" at bounding box center [325, 111] width 416 height 31
click at [267, 101] on div "A Callback Scheduled Call Step: 1 America/Los_Angeles [PHONE_NUMBER] [EMAIL_ADD…" at bounding box center [325, 111] width 407 height 28
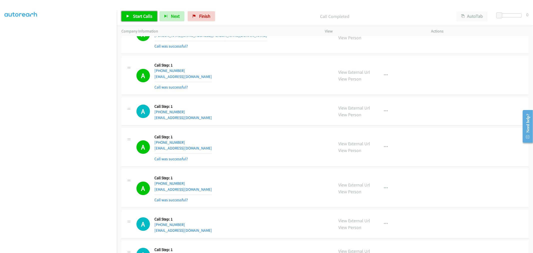
click at [133, 12] on link "Start Calls" at bounding box center [140, 16] width 36 height 10
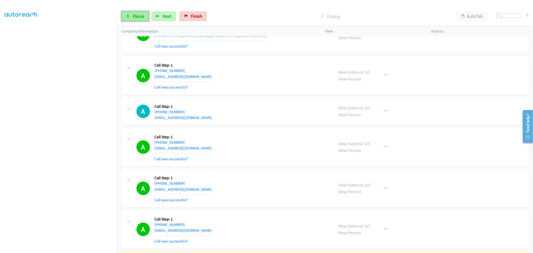
click at [129, 20] on link "Pause" at bounding box center [136, 16] width 28 height 10
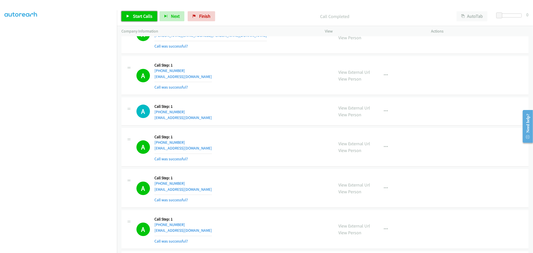
click at [146, 16] on span "Start Calls" at bounding box center [143, 16] width 20 height 6
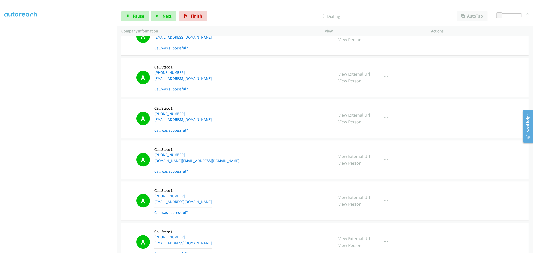
scroll to position [4362, 0]
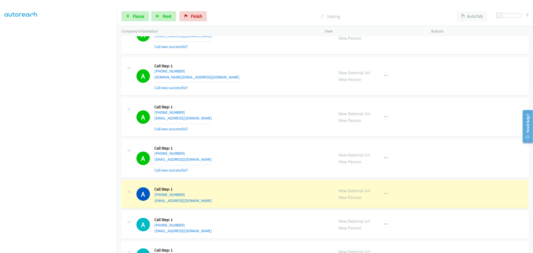
drag, startPoint x: 348, startPoint y: 193, endPoint x: 327, endPoint y: 153, distance: 45.4
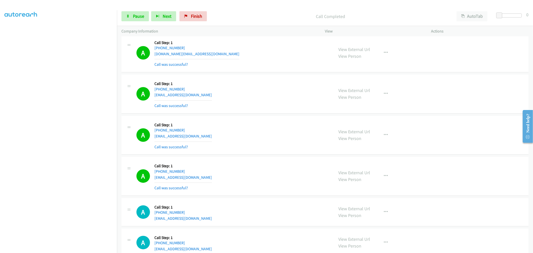
scroll to position [4417, 0]
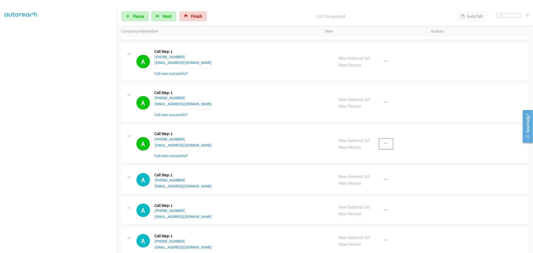
click at [382, 144] on button "button" at bounding box center [387, 144] width 14 height 10
click at [361, 188] on link "Add to do not call list" at bounding box center [359, 187] width 67 height 10
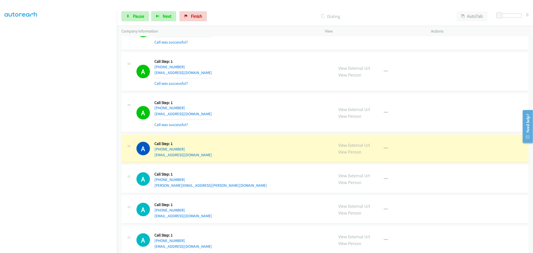
scroll to position [4750, 0]
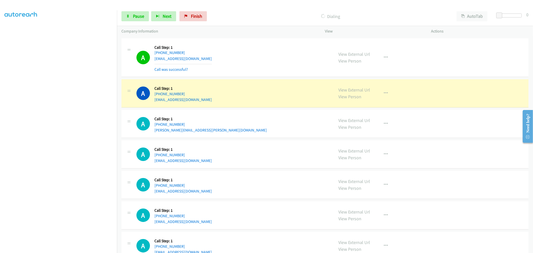
drag, startPoint x: 344, startPoint y: 93, endPoint x: 342, endPoint y: 93, distance: 2.8
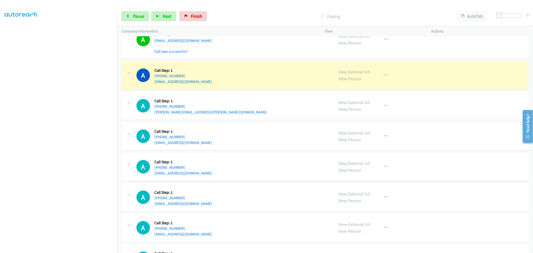
scroll to position [4778, 0]
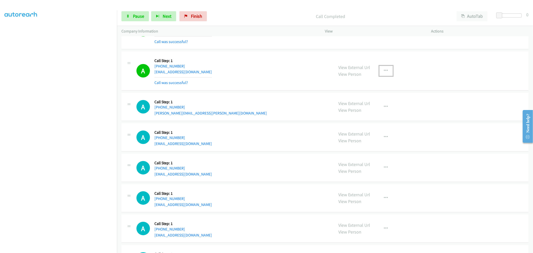
click at [384, 71] on button "button" at bounding box center [387, 71] width 14 height 10
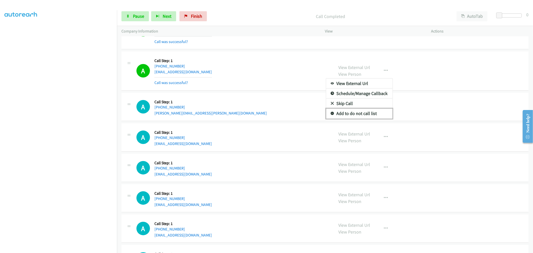
click at [361, 114] on link "Add to do not call list" at bounding box center [359, 114] width 67 height 10
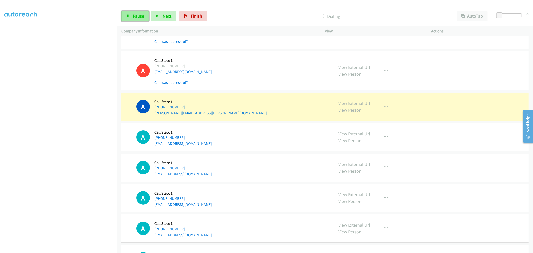
click at [144, 13] on link "Pause" at bounding box center [136, 16] width 28 height 10
click at [264, 116] on div "A Callback Scheduled Call Step: 1 [GEOGRAPHIC_DATA]/[GEOGRAPHIC_DATA] [PHONE_NU…" at bounding box center [233, 106] width 193 height 19
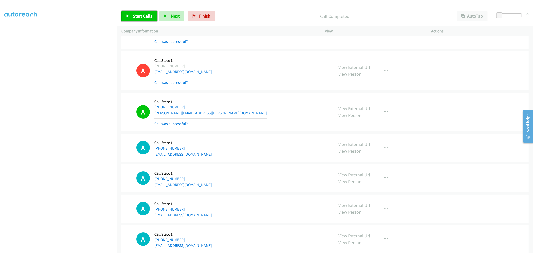
click at [135, 16] on span "Start Calls" at bounding box center [143, 16] width 20 height 6
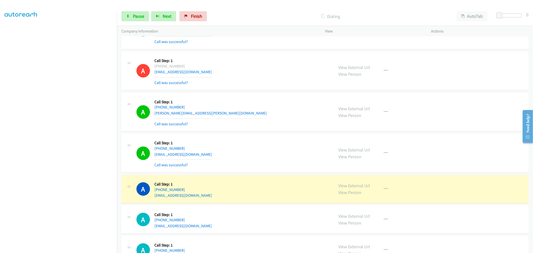
click at [263, 163] on div "A Callback Scheduled Call Step: 1 America/New_York [PHONE_NUMBER] [EMAIL_ADDRES…" at bounding box center [233, 153] width 193 height 30
click at [285, 132] on div "A Callback Scheduled Call Step: 1 [GEOGRAPHIC_DATA]/[GEOGRAPHIC_DATA] [PHONE_NU…" at bounding box center [325, 112] width 407 height 39
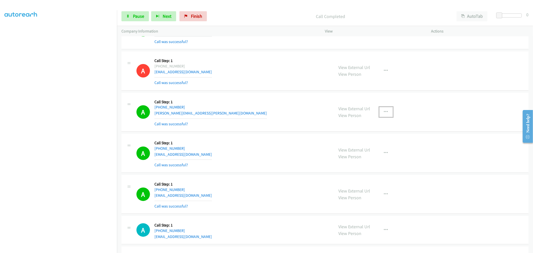
click at [387, 116] on button "button" at bounding box center [387, 112] width 14 height 10
click at [360, 158] on link "Add to do not call list" at bounding box center [359, 155] width 67 height 10
click at [253, 107] on div "A Callback Scheduled Call Step: 1 [GEOGRAPHIC_DATA]/[GEOGRAPHIC_DATA] [PHONE_NU…" at bounding box center [233, 112] width 193 height 30
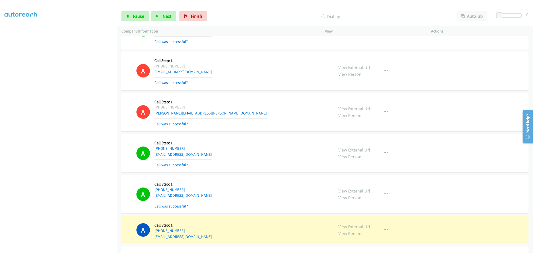
click at [226, 127] on div "A Callback Scheduled Call Step: 1 [GEOGRAPHIC_DATA]/[GEOGRAPHIC_DATA] [PHONE_NU…" at bounding box center [233, 112] width 193 height 30
click at [258, 104] on div "A Callback Scheduled Call Step: 1 [GEOGRAPHIC_DATA]/[GEOGRAPHIC_DATA] [PHONE_NU…" at bounding box center [233, 112] width 193 height 30
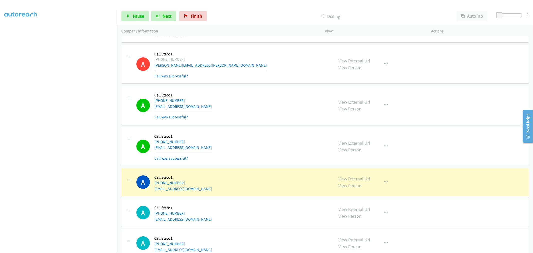
scroll to position [4862, 0]
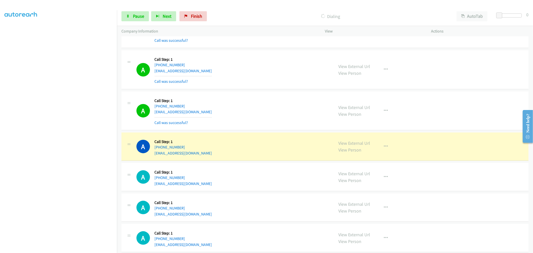
click at [262, 89] on div "A Callback Scheduled Call Step: 1 America/New_York [PHONE_NUMBER] [EMAIL_ADDRES…" at bounding box center [325, 69] width 407 height 39
click at [264, 89] on div "A Callback Scheduled Call Step: 1 America/New_York [PHONE_NUMBER] [EMAIL_ADDRES…" at bounding box center [325, 69] width 407 height 39
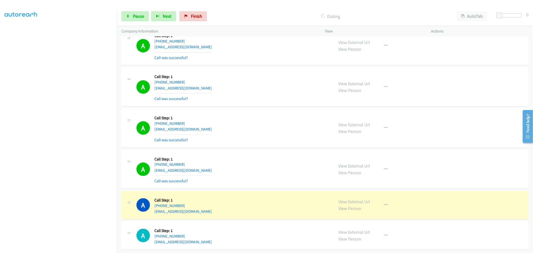
scroll to position [4934, 0]
click at [259, 109] on div "A Callback Scheduled Call Step: 1 America/Los_Angeles [PHONE_NUMBER] [EMAIL_ADD…" at bounding box center [325, 128] width 407 height 39
click at [259, 107] on td "A Callback Scheduled Call Step: 1 America/Los_Angeles [PHONE_NUMBER] [EMAIL_ADD…" at bounding box center [325, 127] width 416 height 41
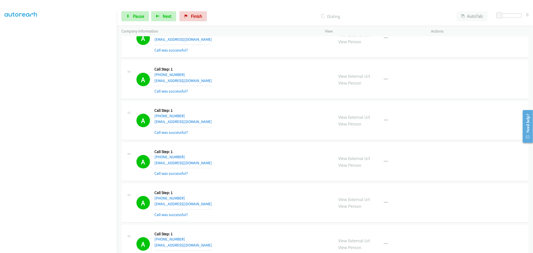
click at [266, 104] on td "A Callback Scheduled Call Step: 1 America/Los_Angeles [PHONE_NUMBER] [EMAIL_ADD…" at bounding box center [325, 120] width 416 height 41
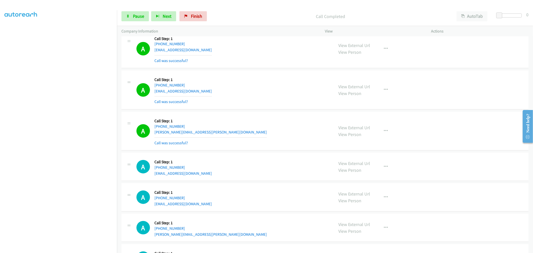
scroll to position [5212, 0]
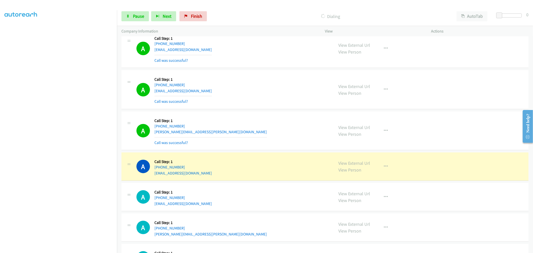
click at [265, 109] on div "A Callback Scheduled Call Step: 1 America/New_York [PHONE_NUMBER] [EMAIL_ADDRES…" at bounding box center [325, 89] width 407 height 39
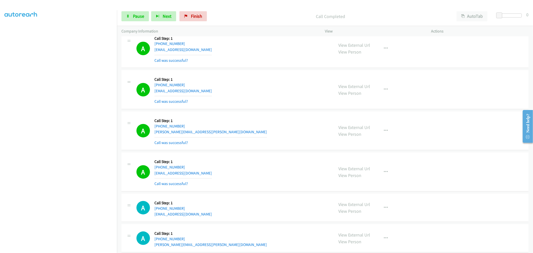
scroll to position [5253, 0]
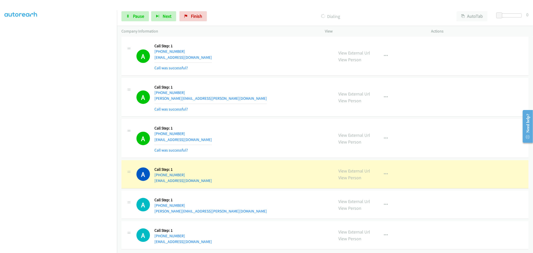
click at [261, 113] on div "A Callback Scheduled Call Step: 1 America/New_York [PHONE_NUMBER] [PERSON_NAME]…" at bounding box center [325, 97] width 407 height 39
drag, startPoint x: 257, startPoint y: 72, endPoint x: 245, endPoint y: 88, distance: 19.5
click at [257, 72] on td "A Callback Scheduled Call Step: 1 America/New_York [PHONE_NUMBER] [EMAIL_ADDRES…" at bounding box center [325, 56] width 416 height 41
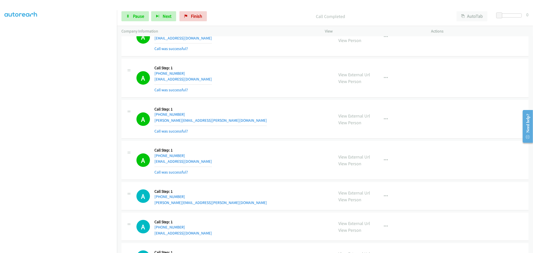
scroll to position [5375, 0]
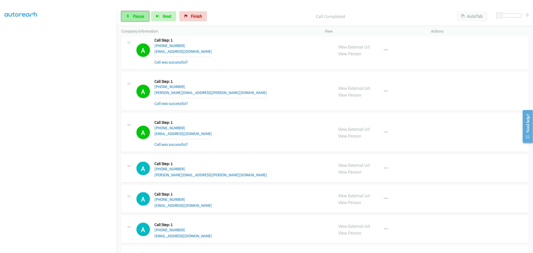
click at [136, 18] on span "Pause" at bounding box center [138, 16] width 11 height 6
click at [140, 17] on span "Start Calls" at bounding box center [143, 16] width 20 height 6
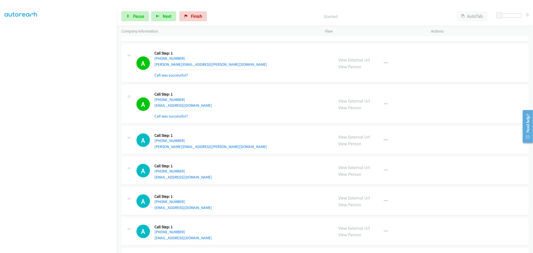
scroll to position [5430, 0]
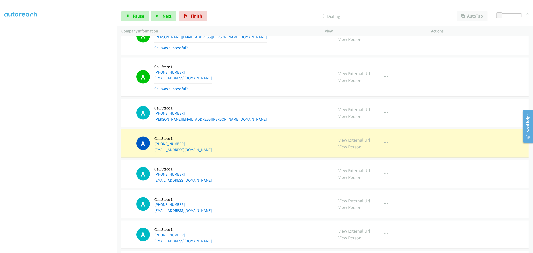
click at [249, 113] on div "A Callback Scheduled Call Step: 1 America/New_York [PHONE_NUMBER] [PERSON_NAME]…" at bounding box center [233, 113] width 193 height 19
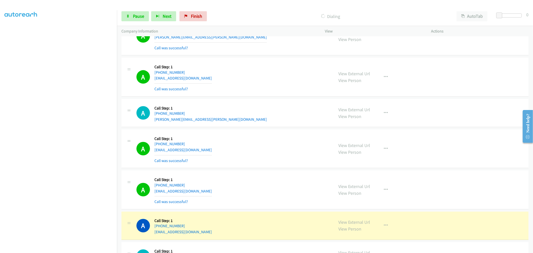
click at [246, 133] on td "A Callback Scheduled Call Step: 1 [GEOGRAPHIC_DATA]/[GEOGRAPHIC_DATA] [PHONE_NU…" at bounding box center [325, 148] width 416 height 41
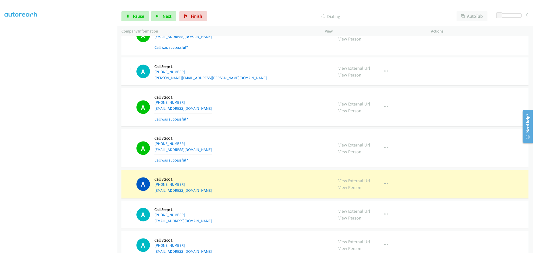
scroll to position [5542, 0]
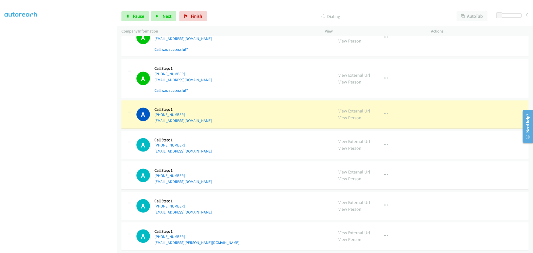
click at [259, 100] on td "A Callback Scheduled Call Step: 1 America/New_York [PHONE_NUMBER] [EMAIL_ADDRES…" at bounding box center [325, 78] width 416 height 41
click at [259, 103] on td "A Callback Scheduled Call Step: 1 America/New_York [PHONE_NUMBER] [EMAIL_ADDRES…" at bounding box center [325, 114] width 416 height 31
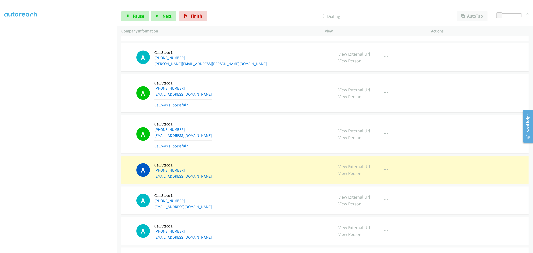
scroll to position [5514, 0]
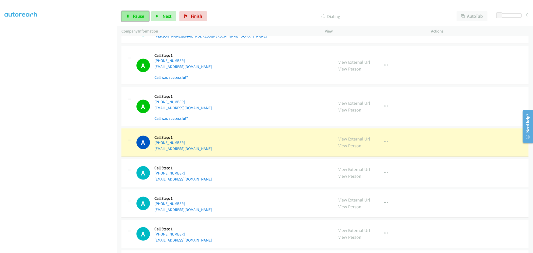
click at [140, 19] on link "Pause" at bounding box center [136, 16] width 28 height 10
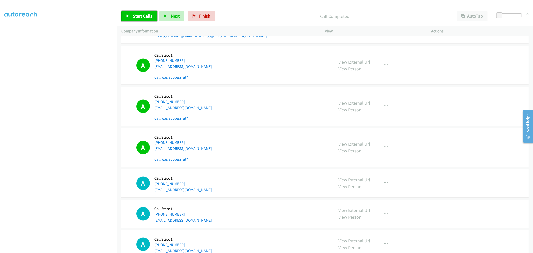
click at [145, 15] on span "Start Calls" at bounding box center [143, 16] width 20 height 6
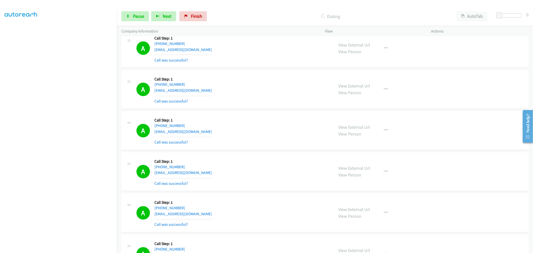
scroll to position [5582, 0]
click at [142, 19] on link "Pause" at bounding box center [136, 16] width 28 height 10
click at [139, 17] on span "Start Calls" at bounding box center [143, 16] width 20 height 6
click at [264, 69] on td "A Callback Scheduled Call Step: 1 America/New_York [PHONE_NUMBER] [EMAIL_ADDRES…" at bounding box center [325, 48] width 416 height 41
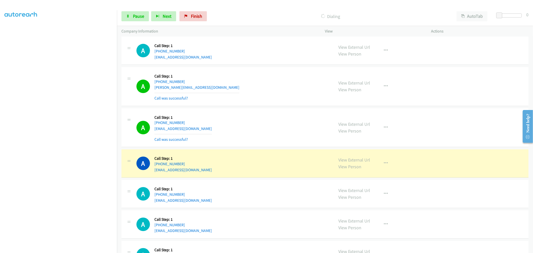
scroll to position [5860, 0]
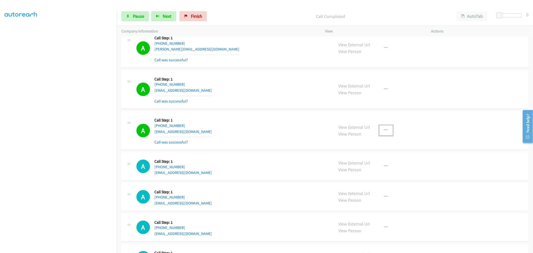
drag, startPoint x: 386, startPoint y: 136, endPoint x: 359, endPoint y: 173, distance: 45.6
click at [386, 135] on button "button" at bounding box center [387, 130] width 14 height 10
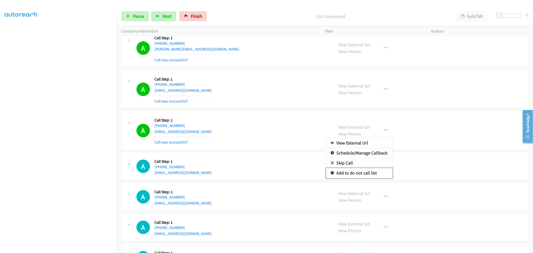
click at [354, 178] on link "Add to do not call list" at bounding box center [359, 173] width 67 height 10
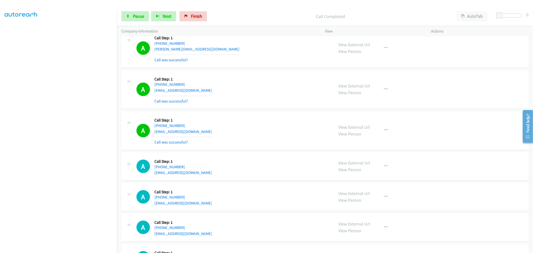
click at [256, 109] on div "A Callback Scheduled Call Step: 1 America/New_York [PHONE_NUMBER] [EMAIL_ADDRES…" at bounding box center [325, 89] width 407 height 39
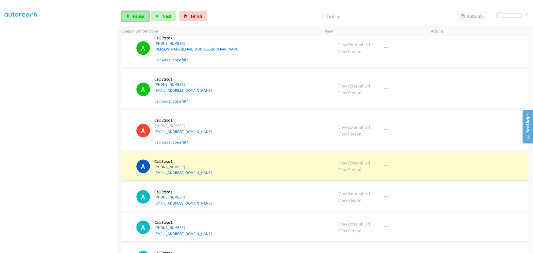
click at [143, 12] on link "Pause" at bounding box center [136, 16] width 28 height 10
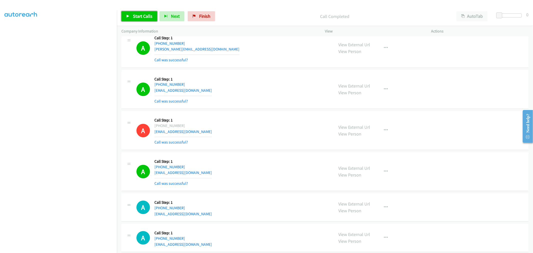
click at [146, 19] on span "Start Calls" at bounding box center [143, 16] width 20 height 6
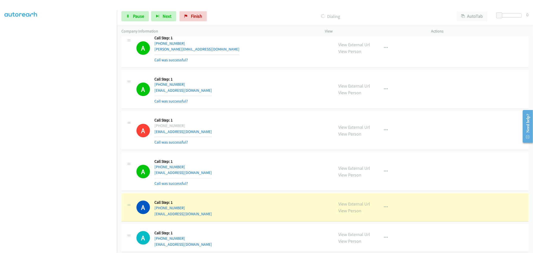
click at [234, 122] on div "A Callback Scheduled Call Step: 1 America/New_York [PHONE_NUMBER] [EMAIL_ADDRES…" at bounding box center [233, 131] width 193 height 30
click at [386, 177] on button "button" at bounding box center [387, 172] width 14 height 10
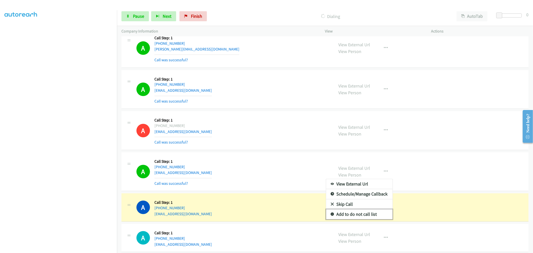
click at [356, 217] on link "Add to do not call list" at bounding box center [359, 214] width 67 height 10
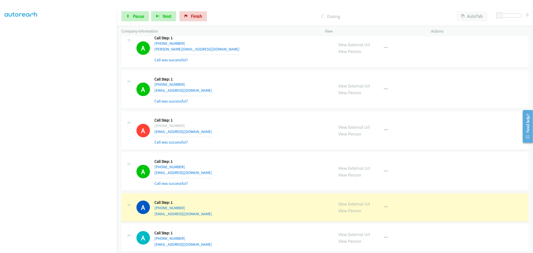
click at [253, 179] on div "A Callback Scheduled Call Step: 1 America/New_York [PHONE_NUMBER] [EMAIL_ADDRES…" at bounding box center [233, 172] width 193 height 30
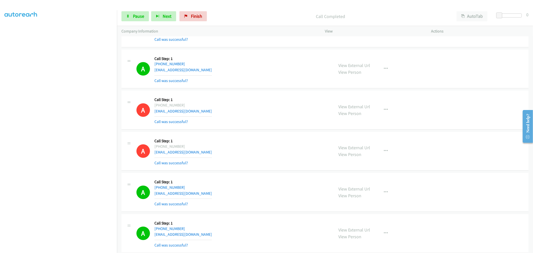
scroll to position [5923, 0]
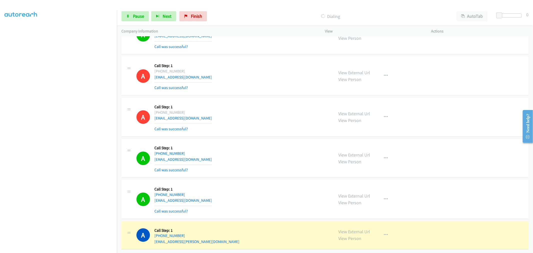
click at [267, 133] on td "A Callback Scheduled Call Step: 1 America/New_York [PHONE_NUMBER] [EMAIL_ADDRES…" at bounding box center [325, 117] width 416 height 41
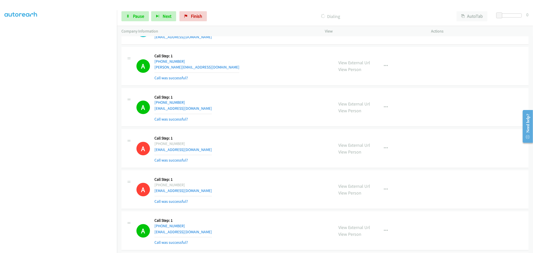
scroll to position [5839, 0]
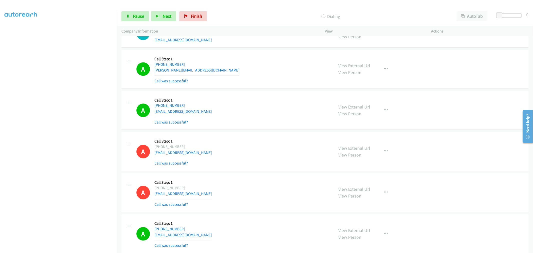
click at [268, 93] on td "A Callback Scheduled Call Step: 1 America/New_York [PHONE_NUMBER] [EMAIL_ADDRES…" at bounding box center [325, 110] width 416 height 41
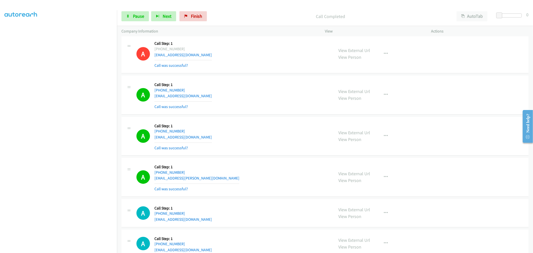
scroll to position [6000, 0]
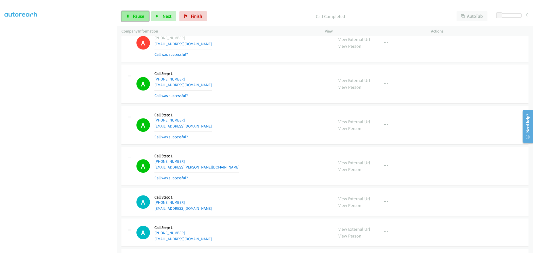
click at [147, 19] on link "Pause" at bounding box center [136, 16] width 28 height 10
click at [135, 16] on span "Start Calls" at bounding box center [143, 16] width 20 height 6
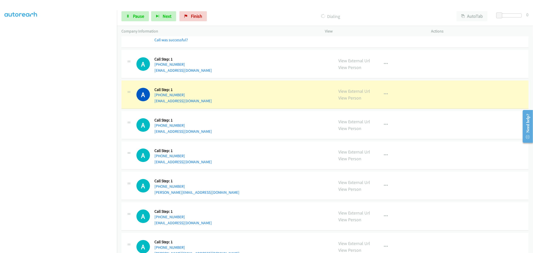
scroll to position [6111, 0]
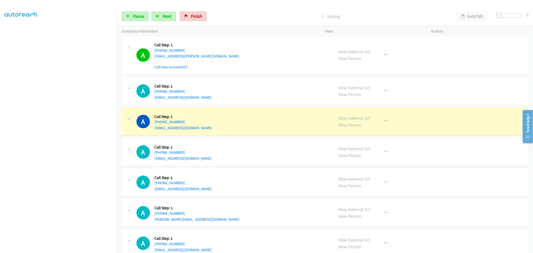
click at [261, 75] on div "A Callback Scheduled Call Step: 1 America/New_York [PHONE_NUMBER] [EMAIL_ADDRES…" at bounding box center [325, 55] width 407 height 39
click at [262, 75] on div "A Callback Scheduled Call Step: 1 America/New_York [PHONE_NUMBER] [EMAIL_ADDRES…" at bounding box center [325, 55] width 407 height 39
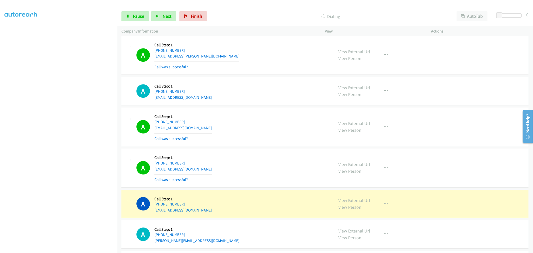
click at [265, 110] on td "A Callback Scheduled Call Step: 1 [GEOGRAPHIC_DATA]/[GEOGRAPHIC_DATA] [PHONE_NU…" at bounding box center [325, 126] width 416 height 41
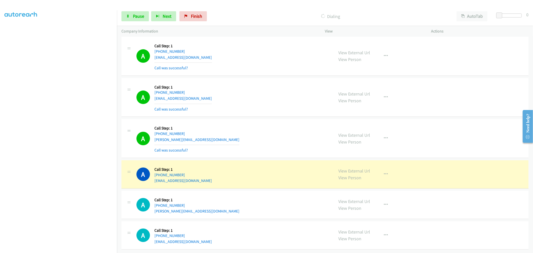
scroll to position [6231, 0]
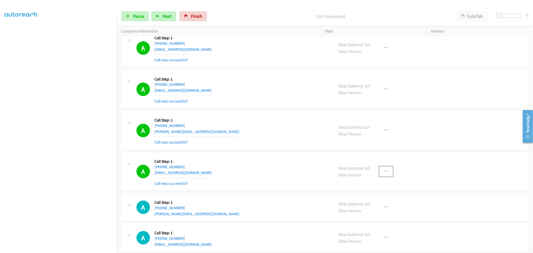
click at [386, 172] on button "button" at bounding box center [387, 172] width 14 height 10
click at [355, 217] on link "Add to do not call list" at bounding box center [359, 214] width 67 height 10
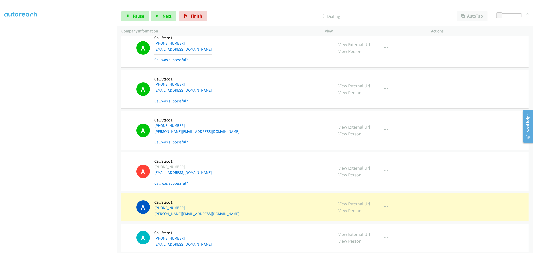
click at [271, 114] on td "A Callback Scheduled Call Step: 1 America/New_York [PHONE_NUMBER] [PERSON_NAME]…" at bounding box center [325, 130] width 416 height 41
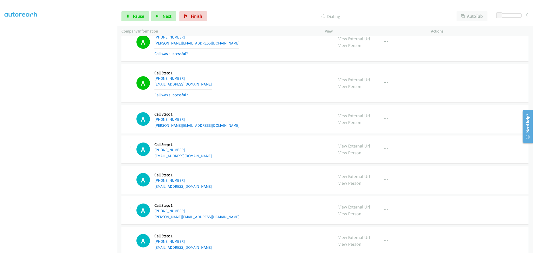
scroll to position [6412, 0]
click at [262, 146] on div "A Callback Scheduled Call Step: 1 America/New_York [PHONE_NUMBER] [EMAIL_ADDRES…" at bounding box center [233, 149] width 193 height 19
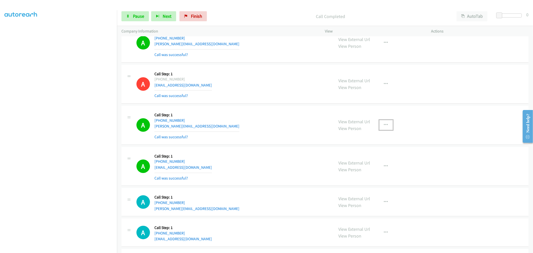
click at [381, 129] on button "button" at bounding box center [387, 125] width 14 height 10
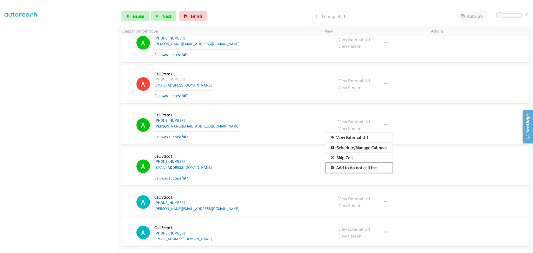
click at [363, 171] on link "Add to do not call list" at bounding box center [359, 168] width 67 height 10
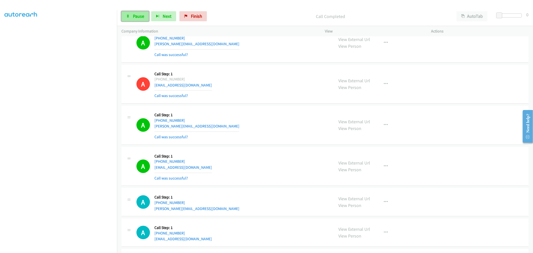
click at [130, 17] on link "Pause" at bounding box center [136, 16] width 28 height 10
click at [133, 17] on link "Start Calls" at bounding box center [140, 16] width 36 height 10
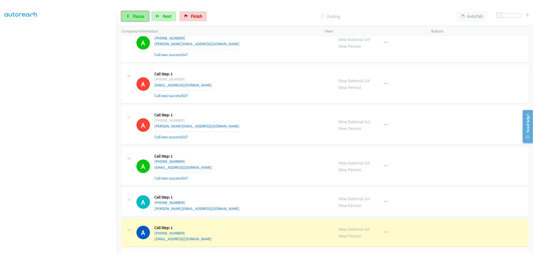
click at [136, 15] on span "Pause" at bounding box center [138, 16] width 11 height 6
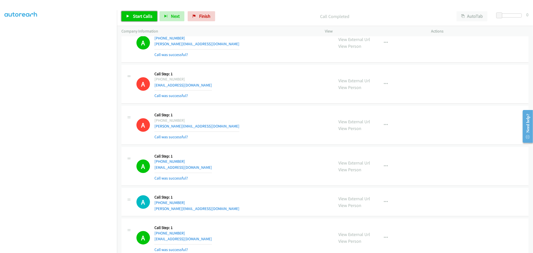
click at [149, 12] on link "Start Calls" at bounding box center [140, 16] width 36 height 10
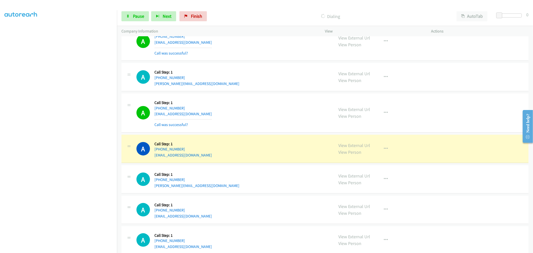
scroll to position [6468, 0]
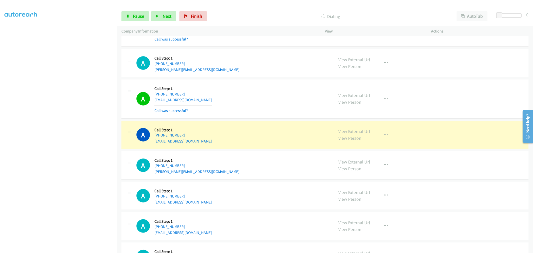
click at [260, 79] on td "A Callback Scheduled Call Step: 1 America/New_York [PHONE_NUMBER] [PERSON_NAME]…" at bounding box center [325, 63] width 416 height 31
click at [143, 17] on span "Pause" at bounding box center [138, 16] width 11 height 6
click at [263, 83] on div "A Callback Scheduled Call Step: 1 America/New_York [PHONE_NUMBER] [EMAIL_ADDRES…" at bounding box center [325, 99] width 407 height 39
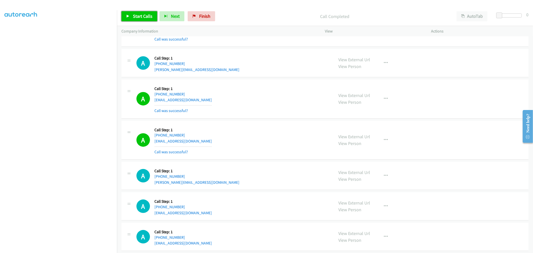
click at [139, 17] on span "Start Calls" at bounding box center [143, 16] width 20 height 6
click at [256, 47] on div "A Callback Scheduled Call Step: 1 America/New_York [PHONE_NUMBER] [EMAIL_ADDRES…" at bounding box center [325, 27] width 407 height 39
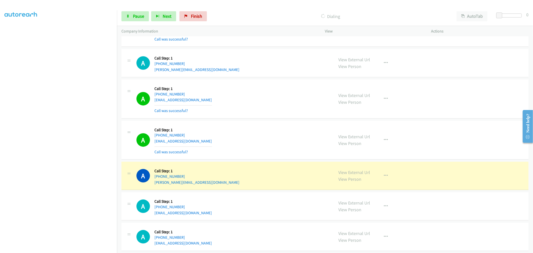
scroll to position [6539, 0]
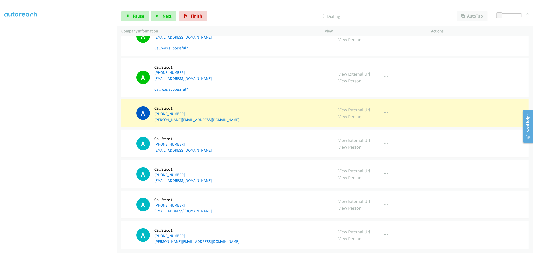
click at [267, 52] on td "A Callback Scheduled Call Step: 1 America/New_York [PHONE_NUMBER] [EMAIL_ADDRES…" at bounding box center [325, 36] width 416 height 41
click at [266, 50] on div "A Callback Scheduled Call Step: 1 America/New_York [PHONE_NUMBER] [EMAIL_ADDRES…" at bounding box center [325, 36] width 407 height 39
click at [264, 93] on td "A Callback Scheduled Call Step: 1 America/New_York [PHONE_NUMBER] [EMAIL_ADDRES…" at bounding box center [325, 77] width 416 height 41
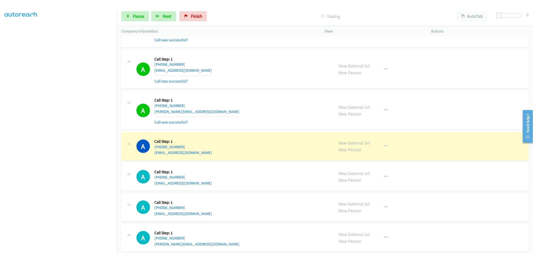
click at [258, 94] on td "A Callback Scheduled Call Step: 1 America/Los_Angeles [PHONE_NUMBER] [PERSON_NA…" at bounding box center [325, 110] width 416 height 41
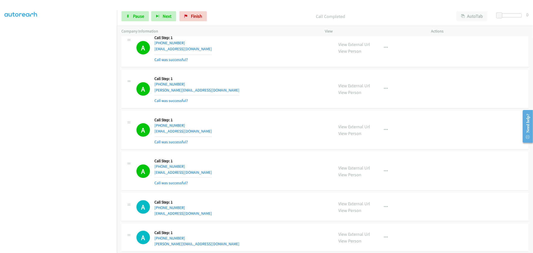
scroll to position [6571, 0]
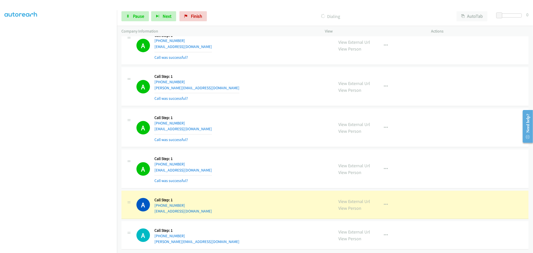
click at [251, 123] on div "A Callback Scheduled Call Step: 1 America/New_York [PHONE_NUMBER] [EMAIL_ADDRES…" at bounding box center [233, 128] width 193 height 30
click at [263, 107] on td "A Callback Scheduled Call Step: 1 America/New_York [PHONE_NUMBER] [EMAIL_ADDRES…" at bounding box center [325, 127] width 416 height 41
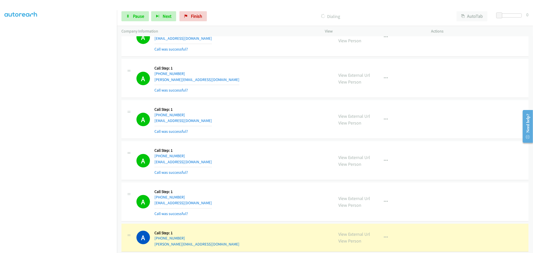
click at [249, 98] on div "A Callback Scheduled Call Step: 1 America/Los_Angeles [PHONE_NUMBER] [PERSON_NA…" at bounding box center [325, 78] width 407 height 39
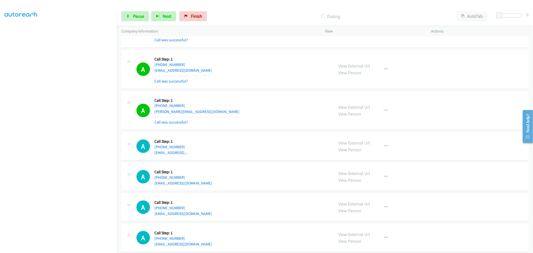
scroll to position [6714, 0]
click at [139, 17] on span "Pause" at bounding box center [138, 16] width 11 height 6
click at [139, 17] on span "Start Calls" at bounding box center [143, 16] width 20 height 6
click at [256, 95] on td "A Callback Scheduled Call Step: 1 America/Los_Angeles [PHONE_NUMBER] [PERSON_NA…" at bounding box center [325, 110] width 416 height 41
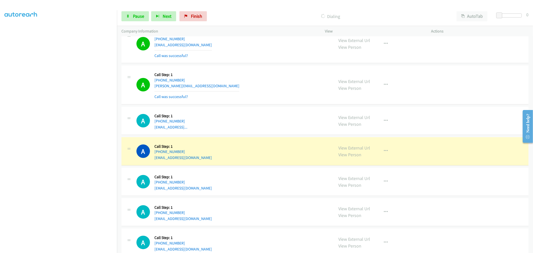
scroll to position [6770, 0]
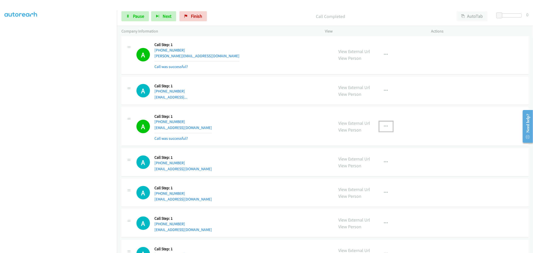
click at [384, 129] on icon "button" at bounding box center [386, 127] width 4 height 4
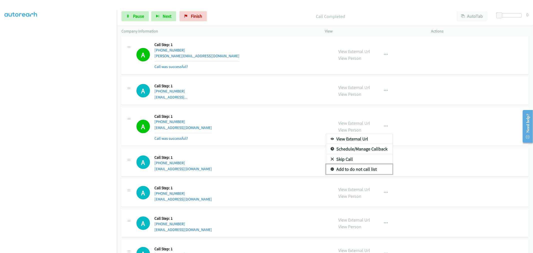
click at [363, 174] on link "Add to do not call list" at bounding box center [359, 169] width 67 height 10
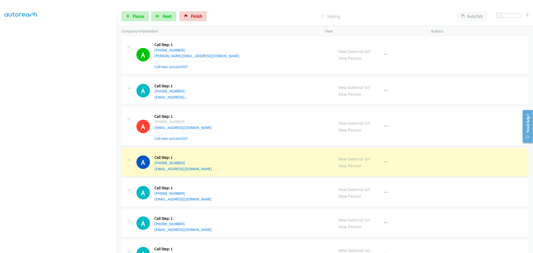
click at [259, 75] on div "A Callback Scheduled Call Step: 1 America/Los_Angeles [PHONE_NUMBER] [PERSON_NA…" at bounding box center [325, 55] width 407 height 39
click at [259, 80] on td "A Callback Scheduled Call Step: 1 America/Los_Angeles [PHONE_NUMBER] [EMAIL_ADD…" at bounding box center [325, 91] width 416 height 31
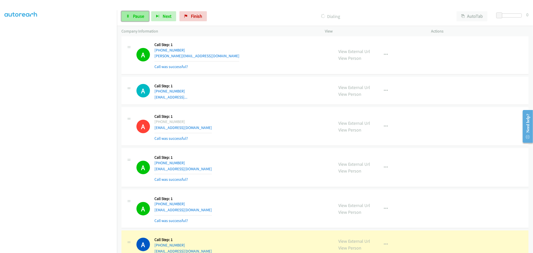
click at [127, 16] on icon at bounding box center [128, 17] width 4 height 4
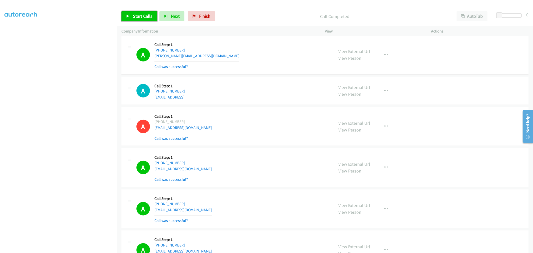
drag, startPoint x: 146, startPoint y: 21, endPoint x: 167, endPoint y: 67, distance: 50.6
click at [146, 21] on link "Start Calls" at bounding box center [140, 16] width 36 height 10
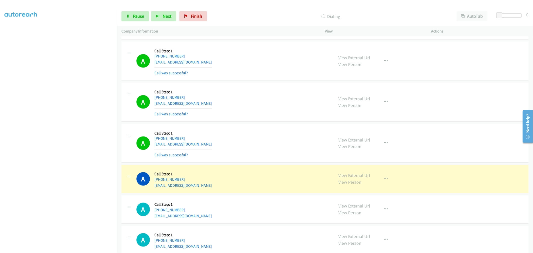
scroll to position [7060, 0]
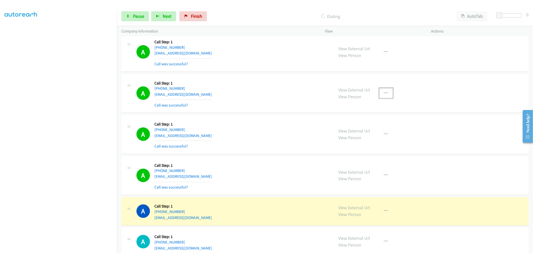
click at [380, 98] on button "button" at bounding box center [387, 93] width 14 height 10
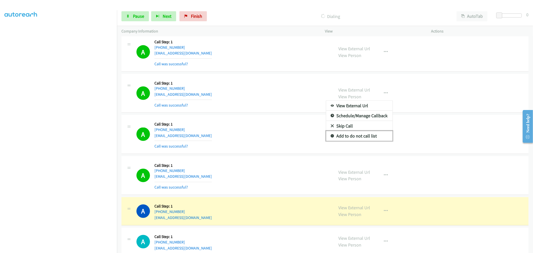
click at [361, 139] on link "Add to do not call list" at bounding box center [359, 136] width 67 height 10
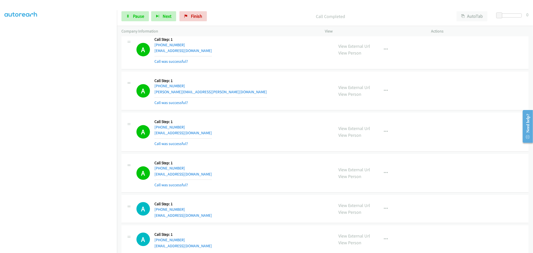
scroll to position [7364, 0]
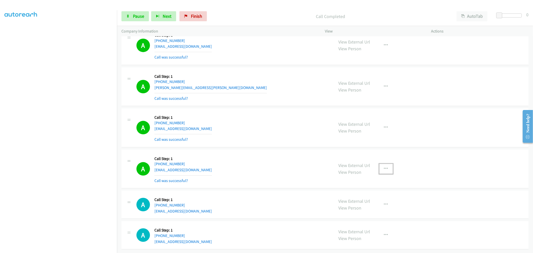
drag, startPoint x: 383, startPoint y: 168, endPoint x: 361, endPoint y: 195, distance: 34.8
click at [383, 168] on button "button" at bounding box center [387, 169] width 14 height 10
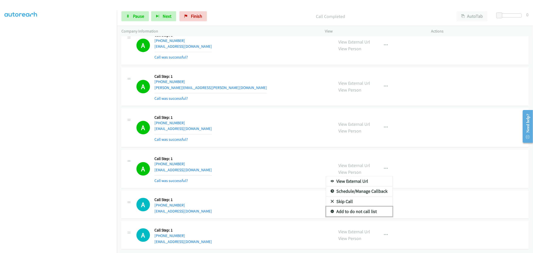
click at [357, 207] on link "Add to do not call list" at bounding box center [359, 212] width 67 height 10
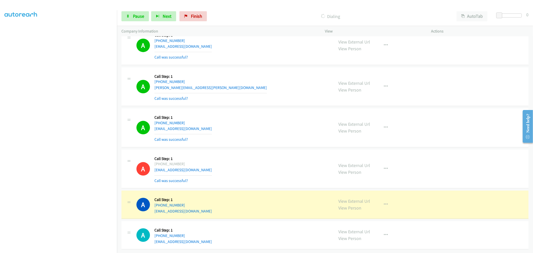
click at [258, 136] on div "A Callback Scheduled Call Step: 1 [GEOGRAPHIC_DATA]/[GEOGRAPHIC_DATA] [PHONE_NU…" at bounding box center [233, 128] width 193 height 30
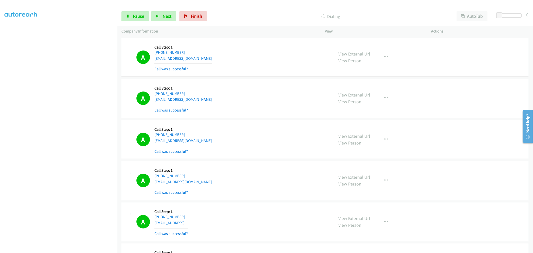
scroll to position [7340, 0]
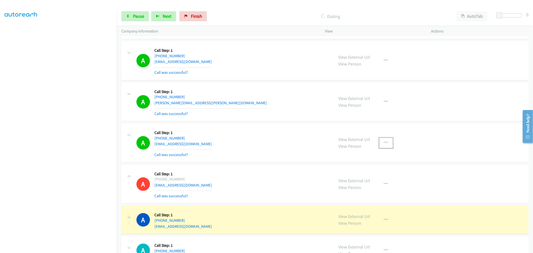
click at [380, 145] on button "button" at bounding box center [387, 143] width 14 height 10
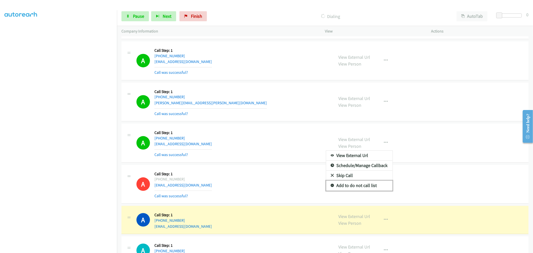
click at [354, 189] on link "Add to do not call list" at bounding box center [359, 186] width 67 height 10
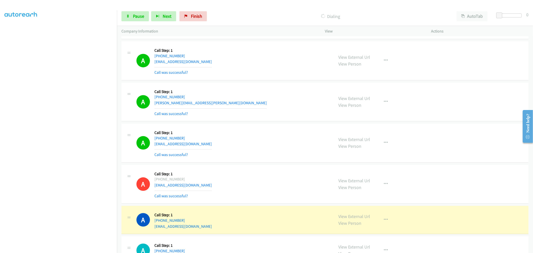
click at [271, 145] on div "A Callback Scheduled Call Step: 1 [GEOGRAPHIC_DATA]/[GEOGRAPHIC_DATA] [PHONE_NU…" at bounding box center [233, 143] width 193 height 30
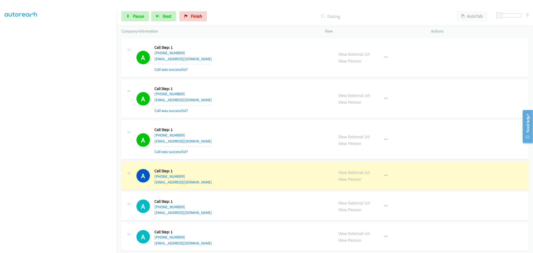
scroll to position [7869, 0]
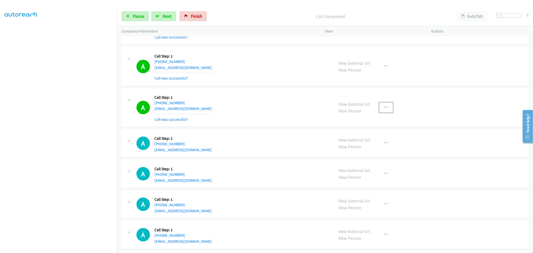
drag, startPoint x: 384, startPoint y: 114, endPoint x: 379, endPoint y: 130, distance: 17.7
click at [384, 110] on icon "button" at bounding box center [386, 108] width 4 height 4
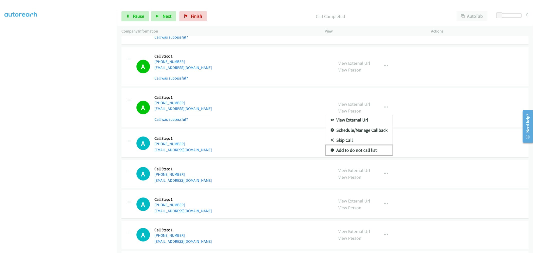
drag, startPoint x: 359, startPoint y: 153, endPoint x: 285, endPoint y: 120, distance: 80.9
click at [359, 153] on link "Add to do not call list" at bounding box center [359, 150] width 67 height 10
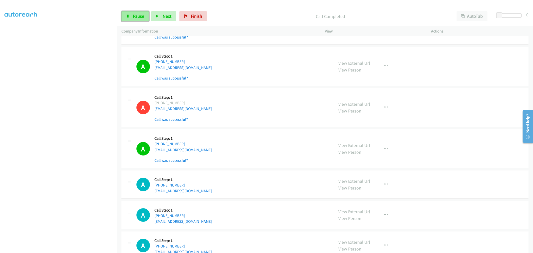
click at [138, 14] on span "Pause" at bounding box center [138, 16] width 11 height 6
click at [151, 19] on span "Start Calls" at bounding box center [143, 16] width 20 height 6
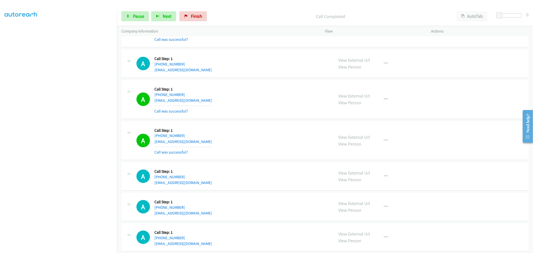
scroll to position [8032, 0]
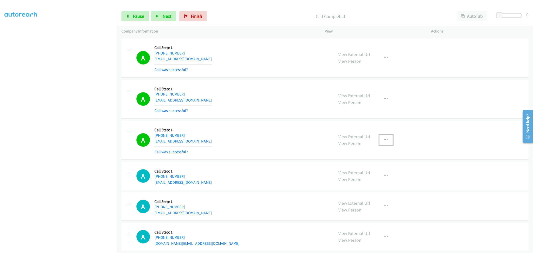
drag, startPoint x: 378, startPoint y: 146, endPoint x: 382, endPoint y: 146, distance: 4.0
click at [380, 145] on button "button" at bounding box center [387, 140] width 14 height 10
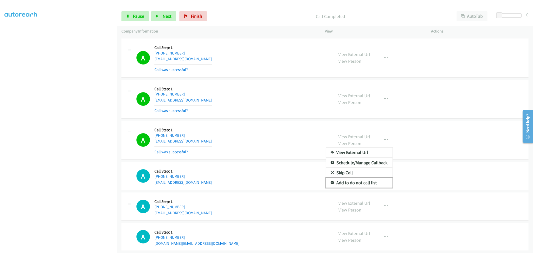
click at [357, 188] on link "Add to do not call list" at bounding box center [359, 183] width 67 height 10
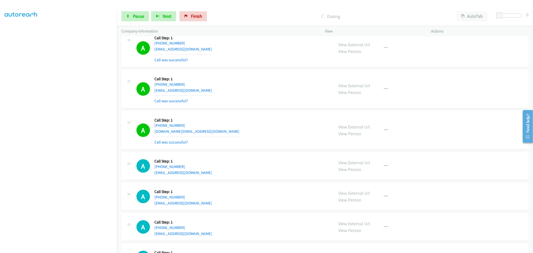
scroll to position [8186, 0]
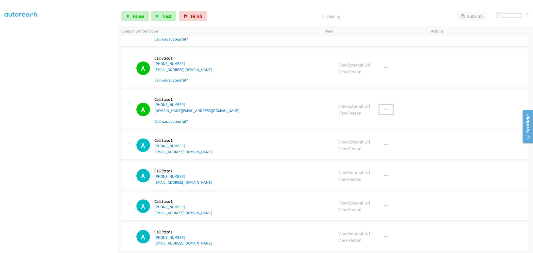
click at [381, 115] on button "button" at bounding box center [387, 110] width 14 height 10
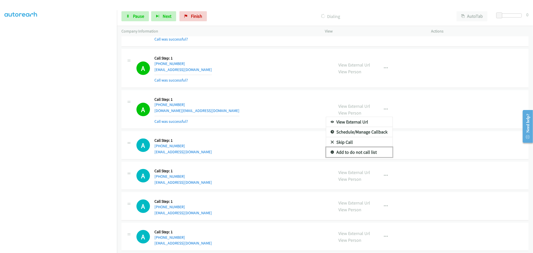
click at [358, 157] on link "Add to do not call list" at bounding box center [359, 152] width 67 height 10
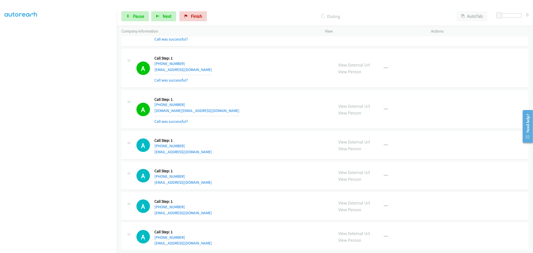
scroll to position [8196, 0]
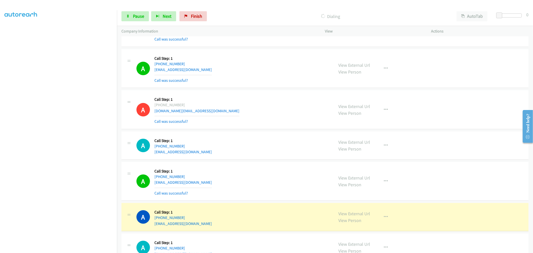
click at [224, 114] on div "A Callback Scheduled Call Step: 1 [GEOGRAPHIC_DATA]/[GEOGRAPHIC_DATA] [PHONE_NU…" at bounding box center [233, 110] width 193 height 30
click at [392, 75] on div "View External Url View Person View External Url Email Schedule/Manage Callback …" at bounding box center [389, 69] width 111 height 30
click at [387, 73] on button "button" at bounding box center [387, 69] width 14 height 10
click at [363, 116] on link "Add to do not call list" at bounding box center [359, 111] width 67 height 10
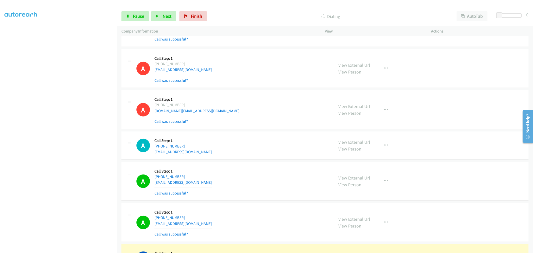
scroll to position [8308, 0]
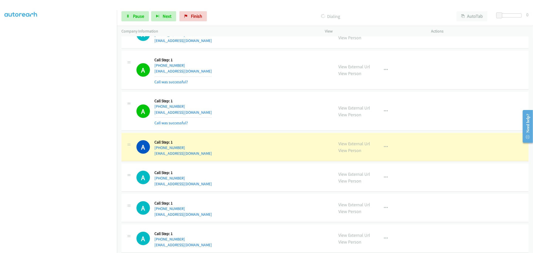
click at [263, 132] on td "A Callback Scheduled Call Step: 1 America/New_York [PHONE_NUMBER] [EMAIL_ADDRES…" at bounding box center [325, 111] width 416 height 41
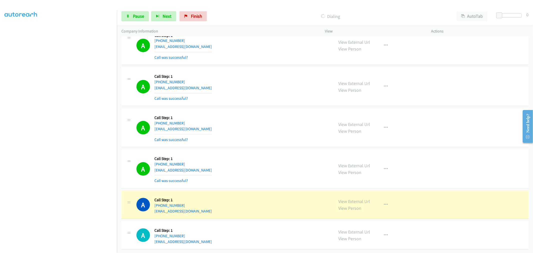
scroll to position [8548, 0]
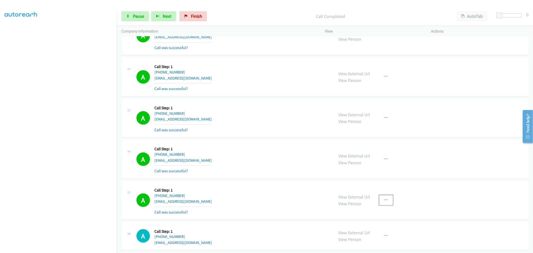
click at [384, 202] on icon "button" at bounding box center [386, 200] width 4 height 4
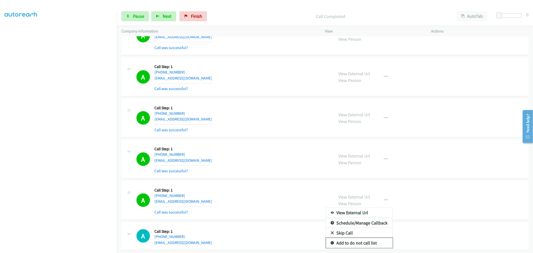
click at [363, 247] on link "Add to do not call list" at bounding box center [359, 243] width 67 height 10
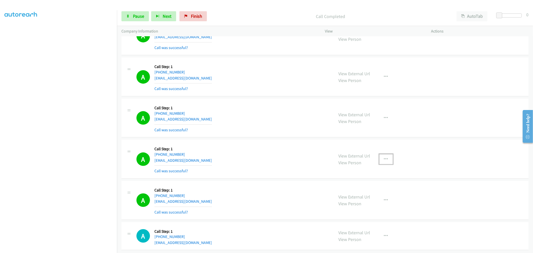
click at [386, 161] on icon "button" at bounding box center [386, 159] width 4 height 4
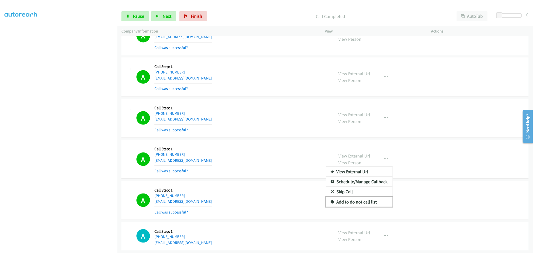
click at [358, 206] on link "Add to do not call list" at bounding box center [359, 202] width 67 height 10
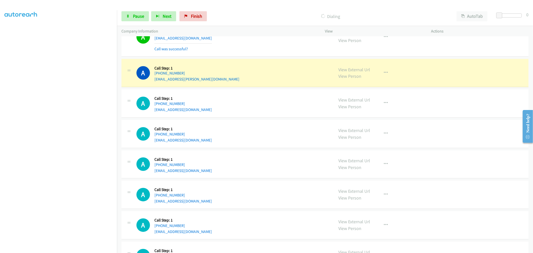
scroll to position [8763, 0]
drag, startPoint x: 346, startPoint y: 77, endPoint x: 340, endPoint y: 76, distance: 5.5
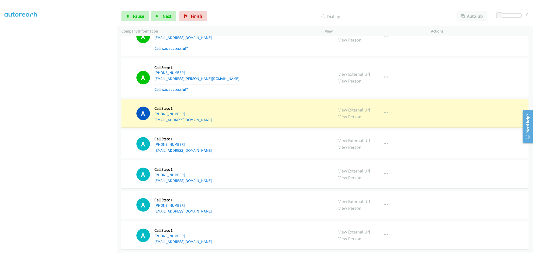
drag, startPoint x: 347, startPoint y: 117, endPoint x: 331, endPoint y: 106, distance: 18.9
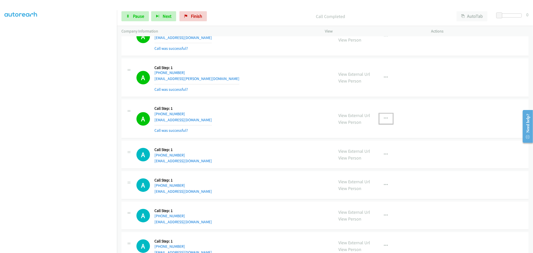
drag, startPoint x: 386, startPoint y: 121, endPoint x: 372, endPoint y: 152, distance: 33.6
click at [386, 121] on button "button" at bounding box center [387, 119] width 14 height 10
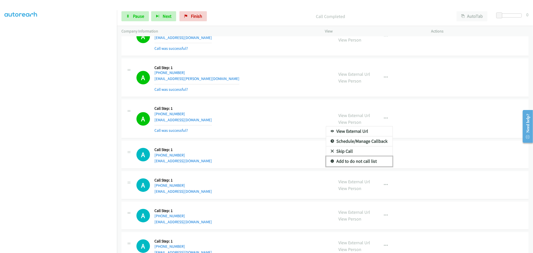
click at [363, 164] on link "Add to do not call list" at bounding box center [359, 162] width 67 height 10
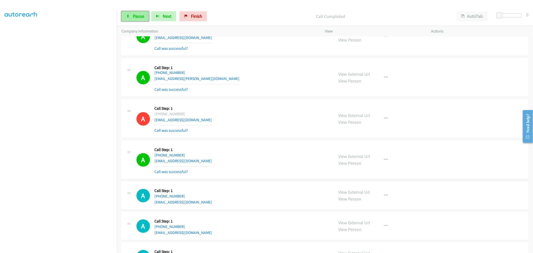
click at [141, 19] on span "Pause" at bounding box center [138, 16] width 11 height 6
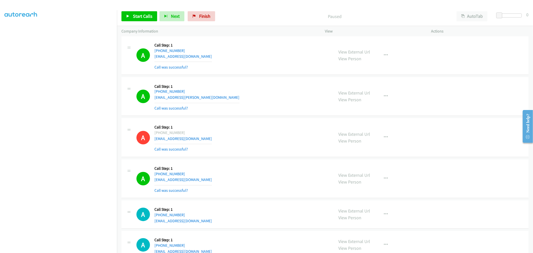
scroll to position [8744, 0]
click at [250, 124] on div "A Callback Scheduled Call Step: 1 America/New_York [PHONE_NUMBER] [EMAIL_ADDRES…" at bounding box center [325, 138] width 407 height 39
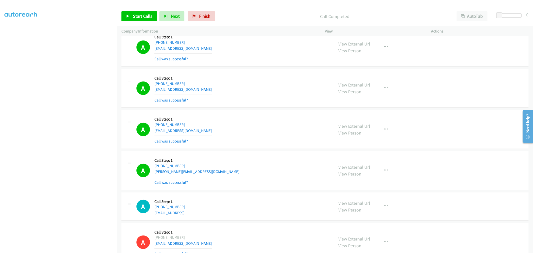
scroll to position [6686, 0]
click at [294, 96] on div "A Callback Scheduled Call Step: 1 America/New_York [PHONE_NUMBER] [EMAIL_ADDRES…" at bounding box center [233, 88] width 193 height 30
click at [384, 90] on icon "button" at bounding box center [386, 88] width 4 height 4
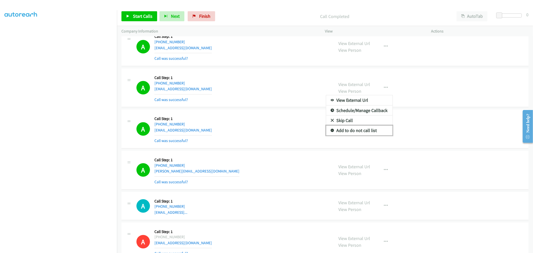
click at [349, 136] on link "Add to do not call list" at bounding box center [359, 131] width 67 height 10
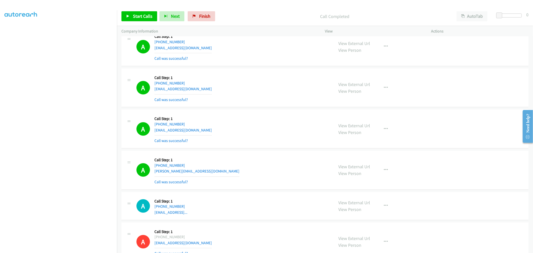
click at [266, 87] on div "A Callback Scheduled Call Step: 1 America/New_York [PHONE_NUMBER] [EMAIL_ADDRES…" at bounding box center [233, 88] width 193 height 30
click at [276, 103] on div "A Callback Scheduled Call Step: 1 America/New_York [PHONE_NUMBER] [EMAIL_ADDRES…" at bounding box center [233, 88] width 193 height 30
